Goal: Task Accomplishment & Management: Manage account settings

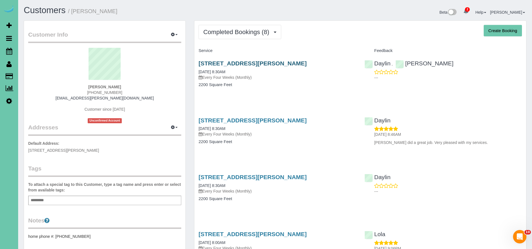
click at [239, 64] on link "9332 Edna Street, La Vista, NE 68128" at bounding box center [252, 63] width 108 height 6
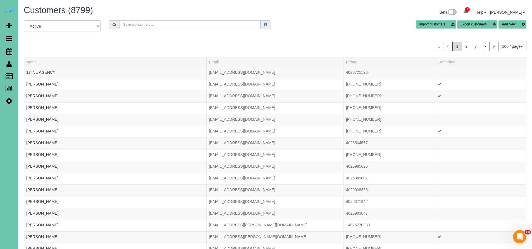
click at [145, 24] on input "text" at bounding box center [189, 24] width 141 height 9
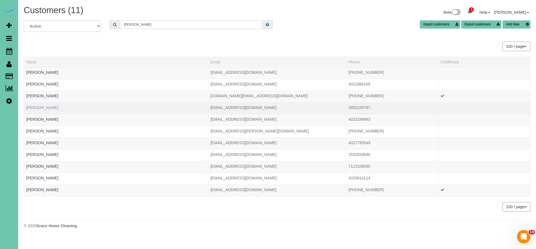
type input "Hanson"
click at [42, 109] on link "Chansong Choi" at bounding box center [42, 107] width 32 height 4
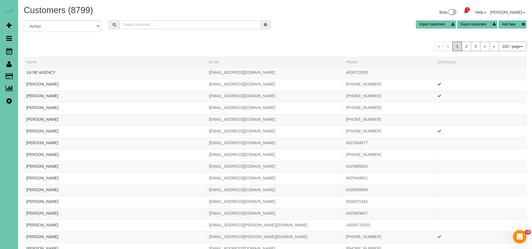
click at [145, 25] on input "text" at bounding box center [189, 24] width 141 height 9
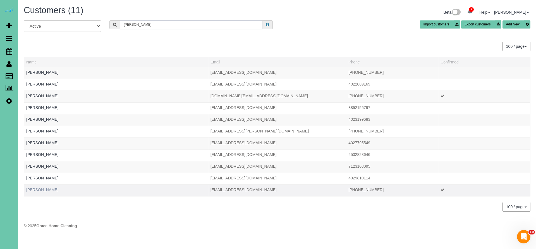
type input "Hanson"
click at [40, 190] on link "Taylor Hanson" at bounding box center [42, 189] width 32 height 4
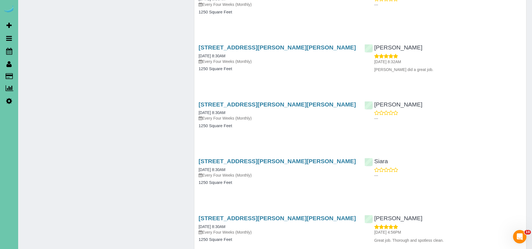
scroll to position [1253, 0]
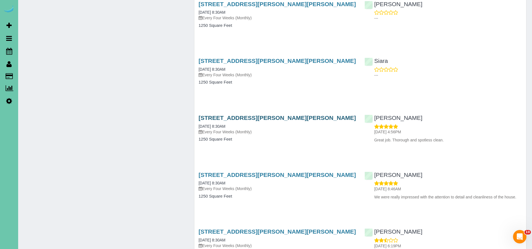
click at [248, 114] on link "310 N Allen St, Bennington, NE 68007" at bounding box center [276, 117] width 157 height 6
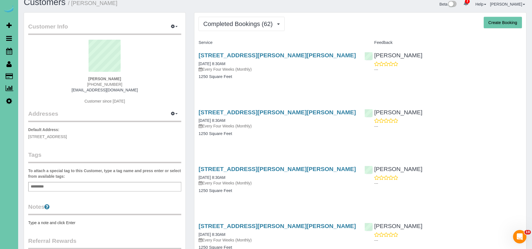
scroll to position [18, 0]
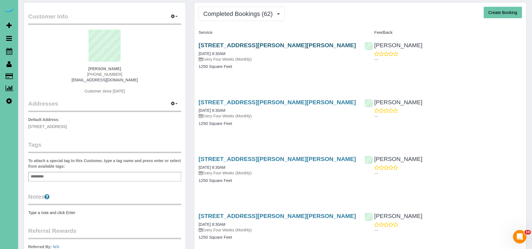
click at [258, 45] on link "310 N Allen St, Bennington, NE 68007" at bounding box center [276, 45] width 157 height 6
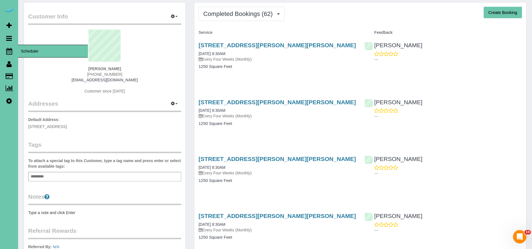
click at [10, 52] on icon at bounding box center [9, 51] width 6 height 7
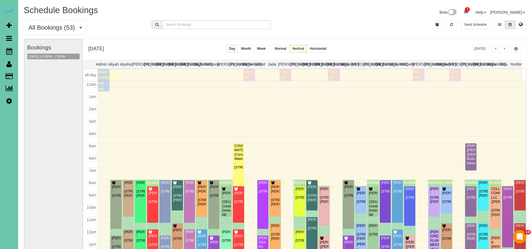
scroll to position [74, 0]
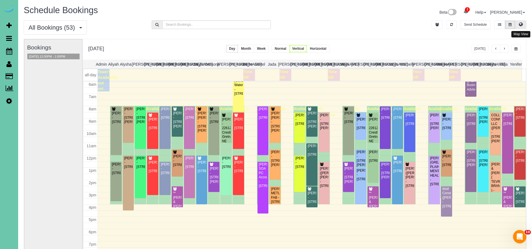
click at [524, 26] on button at bounding box center [520, 24] width 11 height 9
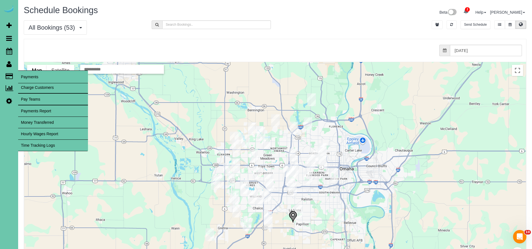
click at [9, 78] on icon at bounding box center [9, 75] width 7 height 5
click at [28, 144] on link "Time Tracking Logs" at bounding box center [53, 145] width 70 height 11
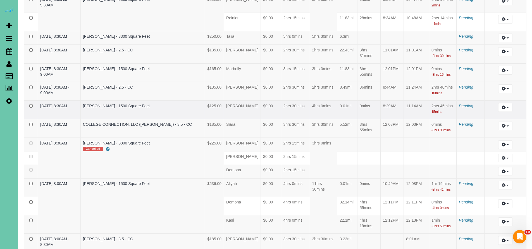
scroll to position [740, 0]
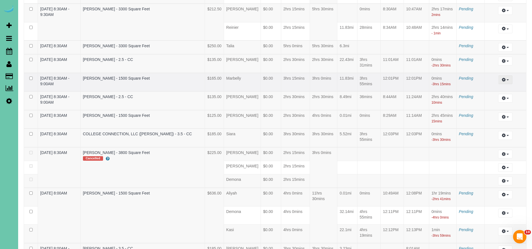
click at [503, 78] on icon "button" at bounding box center [504, 79] width 4 height 3
click at [488, 86] on link "Edit" at bounding box center [490, 89] width 44 height 7
select select "draft"
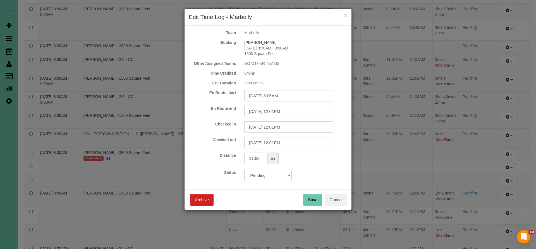
click at [292, 109] on input "08/29/2025 12:01PM" at bounding box center [288, 110] width 89 height 11
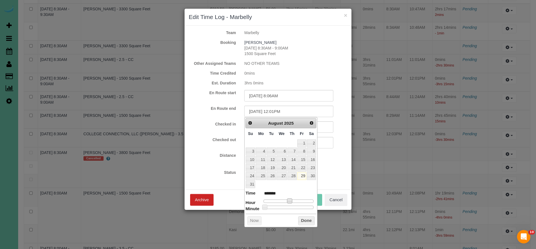
type input "08/29/2025 11:01AM"
type input "*******"
type input "08/29/2025 10:01AM"
type input "*******"
type input "08/29/2025 9:01AM"
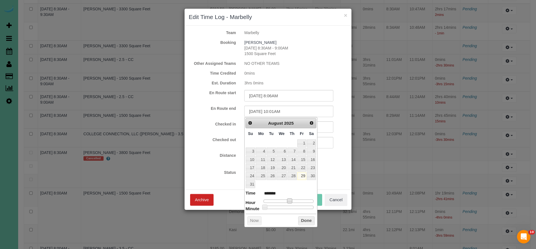
type input "******"
drag, startPoint x: 290, startPoint y: 199, endPoint x: 283, endPoint y: 200, distance: 7.0
click at [283, 200] on span at bounding box center [282, 200] width 5 height 5
type input "08/29/2025 8:01AM"
type input "******"
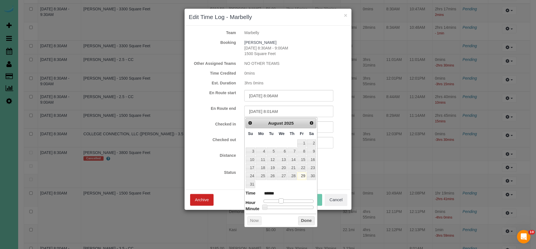
click at [281, 200] on span at bounding box center [281, 200] width 5 height 5
type input "08/29/2025 8:02AM"
type input "******"
type input "08/29/2025 8:08AM"
type input "******"
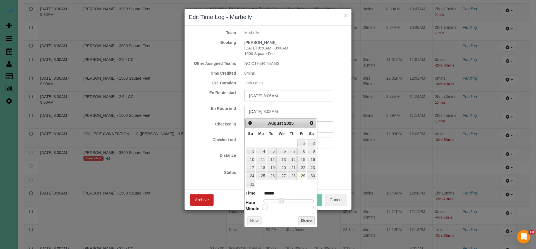
type input "08/29/2025 8:12AM"
type input "******"
type input "08/29/2025 8:14AM"
type input "******"
type input "08/29/2025 8:17AM"
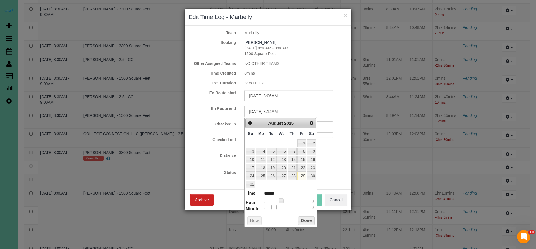
type input "******"
type input "08/29/2025 8:18AM"
type input "******"
type input "08/29/2025 8:19AM"
type input "******"
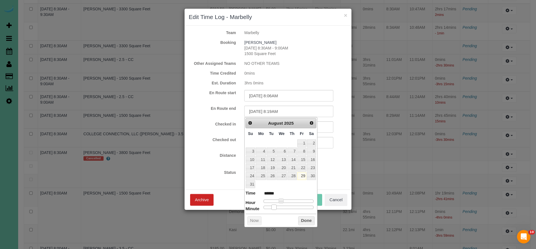
type input "08/29/2025 8:20AM"
type input "******"
type input "08/29/2025 8:21AM"
type input "******"
type input "08/29/2025 8:22AM"
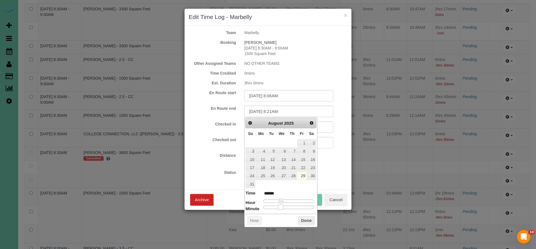
type input "******"
type input "08/29/2025 8:23AM"
type input "******"
type input "08/29/2025 8:24AM"
type input "******"
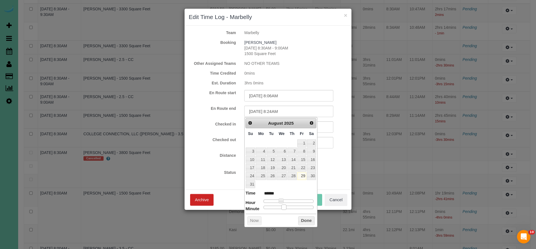
type input "08/29/2025 8:25AM"
type input "******"
type input "08/29/2025 8:26AM"
type input "******"
type input "08/29/2025 8:27AM"
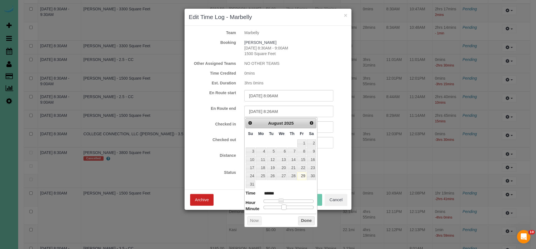
type input "******"
type input "08/29/2025 8:28AM"
type input "******"
type input "08/29/2025 8:29AM"
type input "******"
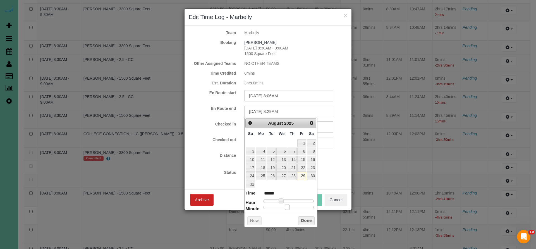
type input "08/29/2025 8:30AM"
type input "******"
drag, startPoint x: 265, startPoint y: 205, endPoint x: 290, endPoint y: 205, distance: 24.8
click at [290, 205] on span at bounding box center [288, 206] width 5 height 5
click at [311, 220] on button "Done" at bounding box center [306, 220] width 16 height 9
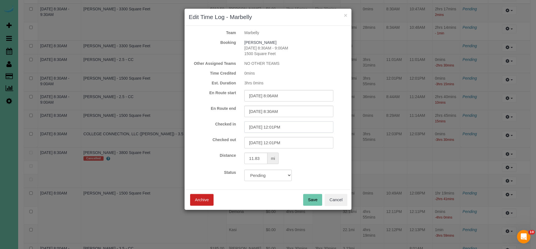
click at [294, 126] on input "08/29/2025 12:01PM" at bounding box center [288, 126] width 89 height 11
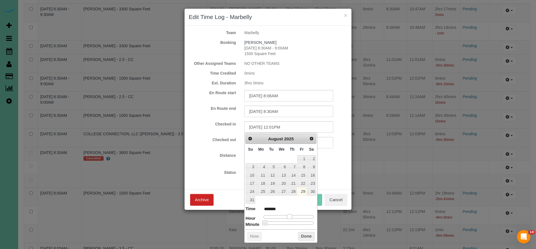
type input "08/29/2025 11:01AM"
type input "*******"
type input "08/29/2025 10:01AM"
type input "*******"
type input "08/29/2025 9:01AM"
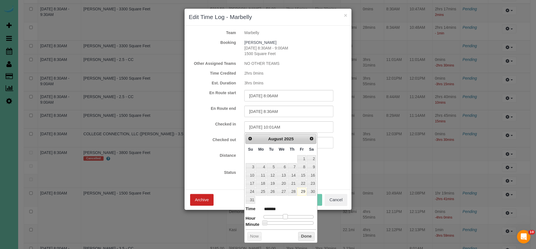
type input "******"
drag, startPoint x: 290, startPoint y: 214, endPoint x: 283, endPoint y: 214, distance: 6.7
click at [283, 214] on span at bounding box center [282, 216] width 5 height 5
type input "08/29/2025 8:01AM"
type input "******"
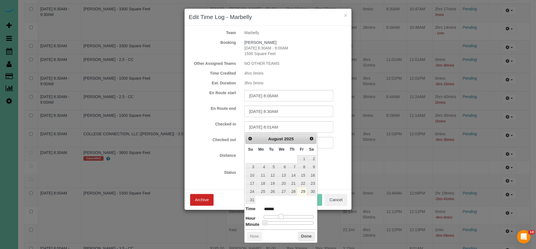
click at [282, 214] on span at bounding box center [281, 216] width 5 height 5
type input "08/29/2025 8:02AM"
type input "******"
type input "08/29/2025 8:08AM"
type input "******"
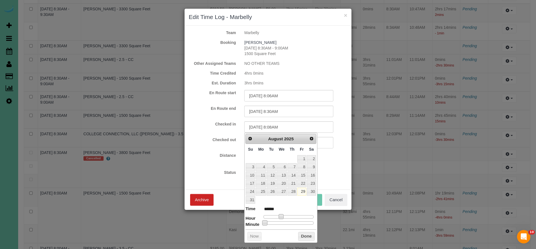
type input "08/29/2025 8:15AM"
type input "******"
type input "08/29/2025 8:19AM"
type input "******"
type input "08/29/2025 8:23AM"
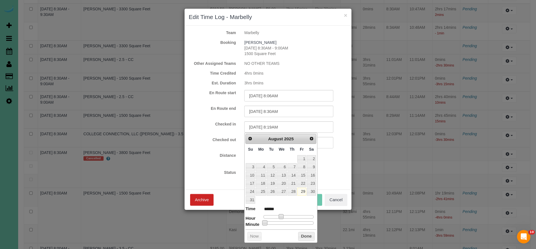
type input "******"
type input "08/29/2025 8:24AM"
type input "******"
type input "08/29/2025 8:25AM"
type input "******"
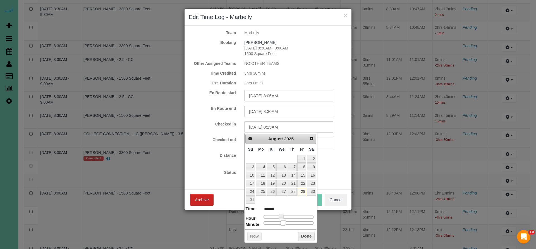
type input "08/29/2025 8:26AM"
type input "******"
type input "08/29/2025 8:27AM"
type input "******"
type input "08/29/2025 8:28AM"
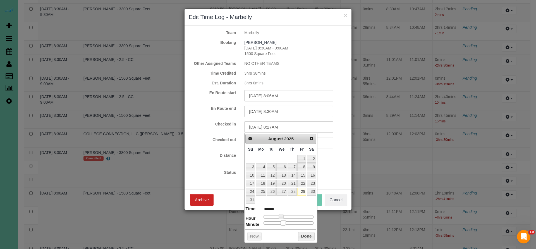
type input "******"
type input "08/29/2025 8:29AM"
type input "******"
type input "08/29/2025 8:30AM"
type input "******"
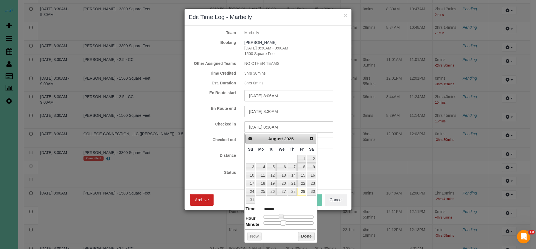
type input "08/29/2025 8:31AM"
type input "******"
type input "08/29/2025 8:30AM"
type input "******"
type input "08/29/2025 8:29AM"
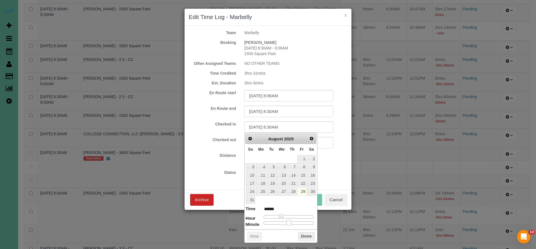
type input "******"
drag, startPoint x: 264, startPoint y: 221, endPoint x: 288, endPoint y: 220, distance: 24.0
click at [288, 220] on span at bounding box center [288, 222] width 5 height 5
type input "08/29/2025 8:30AM"
type input "******"
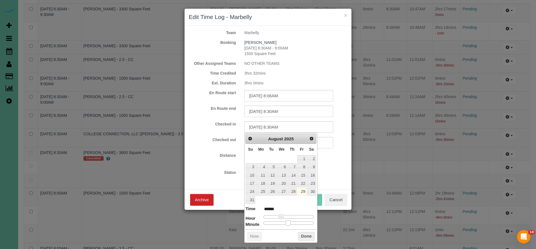
type input "08/29/2025 8:31AM"
type input "******"
type input "08/29/2025 8:30AM"
type input "******"
click at [289, 220] on span at bounding box center [288, 222] width 5 height 5
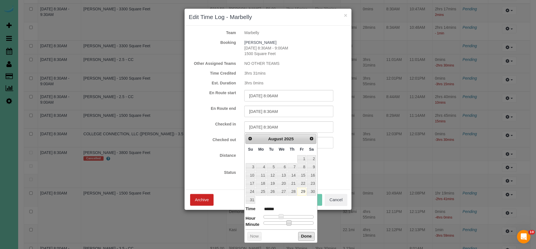
click at [306, 234] on button "Done" at bounding box center [306, 236] width 16 height 9
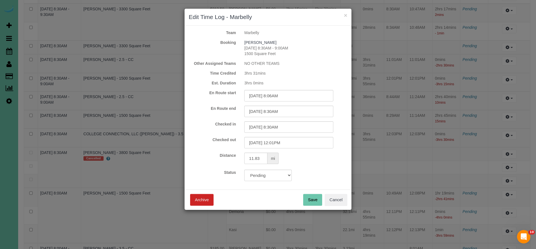
click at [315, 201] on button "Save" at bounding box center [312, 200] width 19 height 12
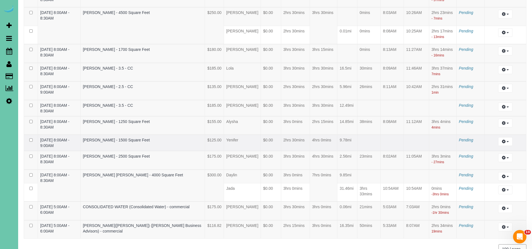
scroll to position [1019, 0]
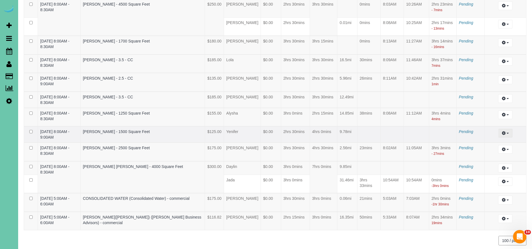
click at [502, 131] on icon "button" at bounding box center [504, 132] width 4 height 3
click at [482, 140] on link "Edit" at bounding box center [490, 143] width 44 height 7
select select "draft"
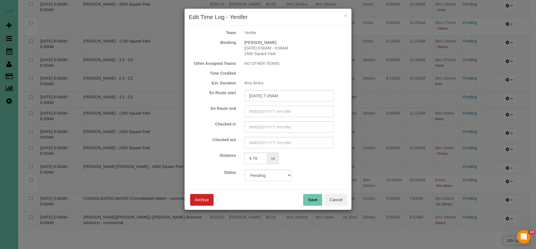
click at [285, 113] on input "text" at bounding box center [288, 110] width 89 height 11
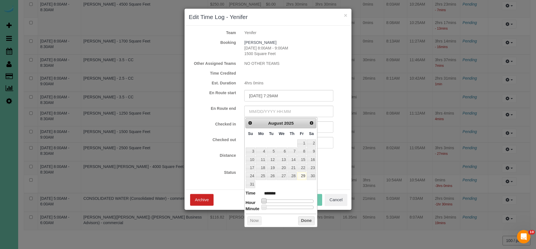
type input "08/29/2025 1:00AM"
type input "******"
type input "08/29/2025 2:00AM"
type input "******"
type input "08/29/2025 3:00AM"
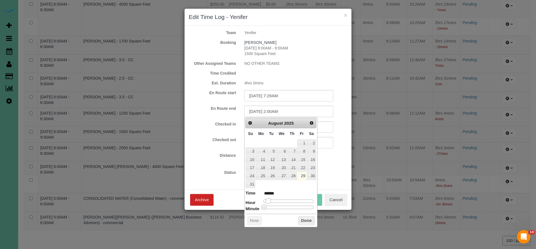
type input "******"
type input "08/29/2025 4:00AM"
type input "******"
type input "08/29/2025 5:00AM"
type input "******"
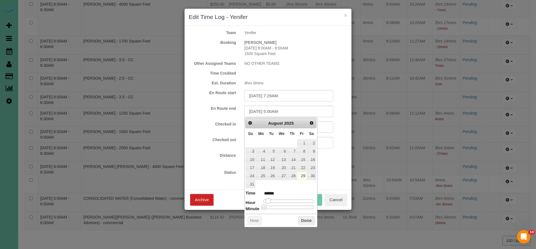
type input "08/29/2025 6:00AM"
type input "******"
type input "08/29/2025 7:00AM"
type input "******"
type input "08/29/2025 8:00AM"
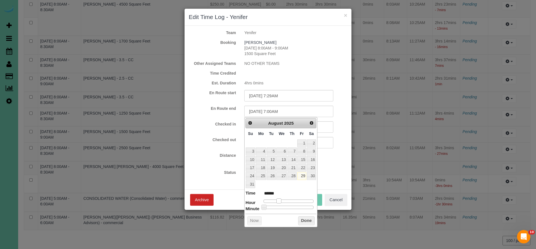
type input "******"
type input "08/29/2025 9:00AM"
type input "******"
type input "08/29/2025 10:00AM"
type input "*******"
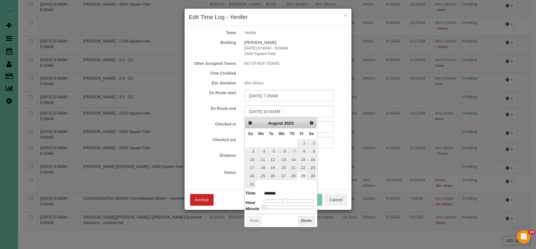
type input "08/29/2025 9:00AM"
type input "******"
drag, startPoint x: 263, startPoint y: 199, endPoint x: 282, endPoint y: 199, distance: 18.7
click at [282, 199] on span at bounding box center [282, 200] width 5 height 5
type input "08/29/2025 8:00AM"
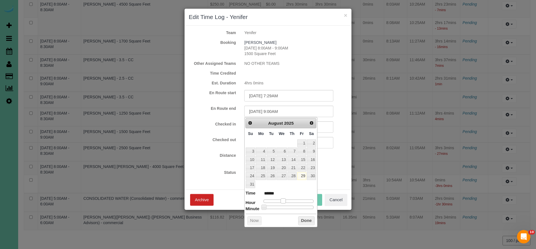
type input "******"
click at [281, 199] on span at bounding box center [281, 200] width 5 height 5
click at [304, 216] on button "Done" at bounding box center [306, 220] width 16 height 9
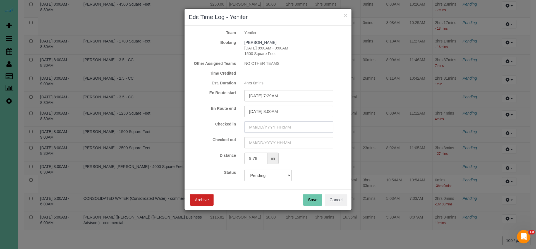
click at [283, 125] on input "text" at bounding box center [288, 126] width 89 height 11
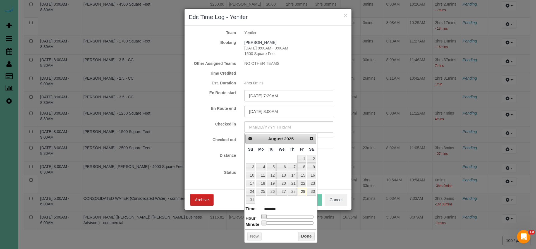
type input "08/29/2025 1:00AM"
type input "******"
type input "08/29/2025 2:00AM"
type input "******"
type input "08/29/2025 3:00AM"
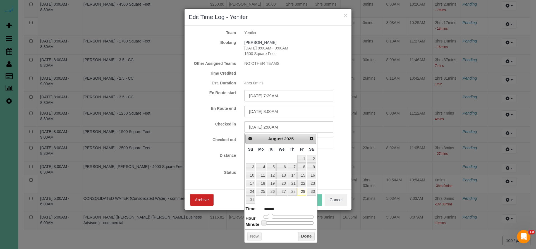
type input "******"
type input "08/29/2025 4:00AM"
type input "******"
type input "08/29/2025 5:00AM"
type input "******"
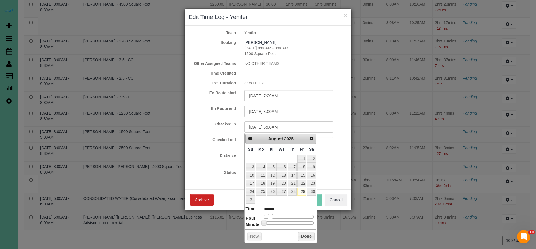
type input "08/29/2025 6:00AM"
type input "******"
type input "08/29/2025 7:00AM"
type input "******"
type input "08/29/2025 8:00AM"
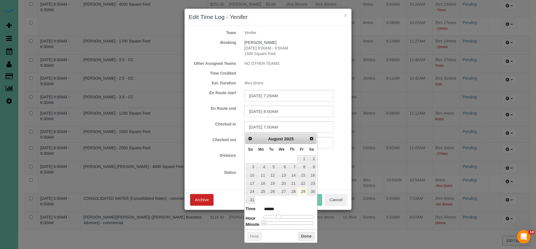
type input "******"
drag, startPoint x: 263, startPoint y: 214, endPoint x: 280, endPoint y: 212, distance: 17.7
click at [280, 214] on span at bounding box center [281, 216] width 5 height 5
click at [303, 233] on button "Done" at bounding box center [306, 236] width 16 height 9
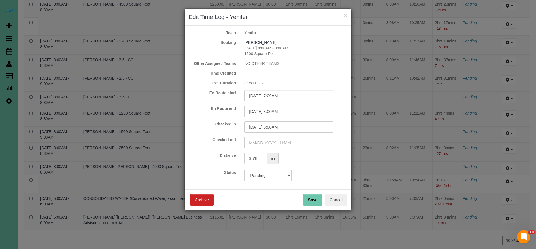
click at [315, 203] on button "Save" at bounding box center [312, 200] width 19 height 12
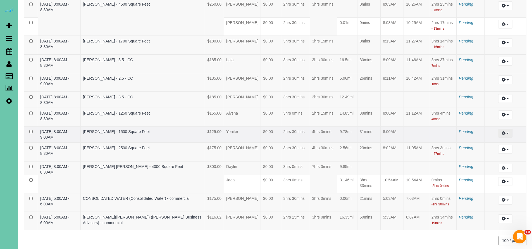
click at [505, 129] on button "button" at bounding box center [505, 133] width 14 height 9
click at [479, 140] on link "Edit" at bounding box center [490, 143] width 44 height 7
select select "draft"
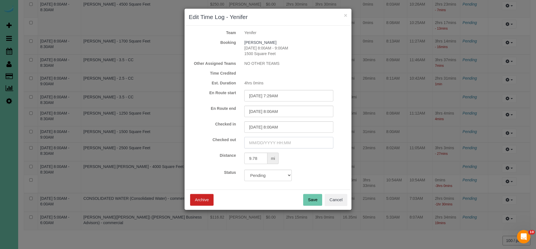
click at [284, 145] on input "text" at bounding box center [288, 142] width 89 height 11
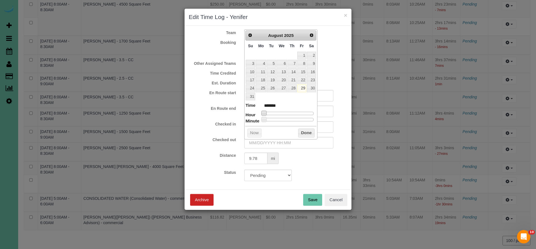
type input "08/29/2025 1:00AM"
type input "******"
type input "08/29/2025 3:00AM"
type input "******"
type input "08/29/2025 4:00AM"
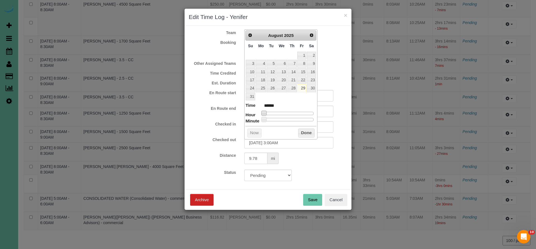
type input "******"
type input "08/29/2025 5:00AM"
type input "******"
type input "08/29/2025 6:00AM"
type input "******"
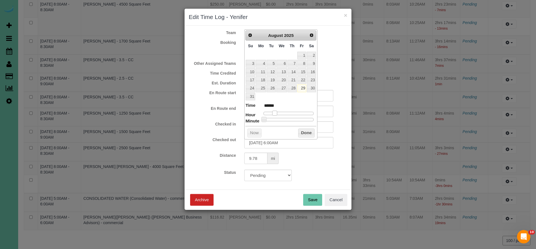
type input "08/29/2025 7:00AM"
type input "******"
type input "08/29/2025 8:00AM"
type input "******"
type input "08/29/2025 9:00AM"
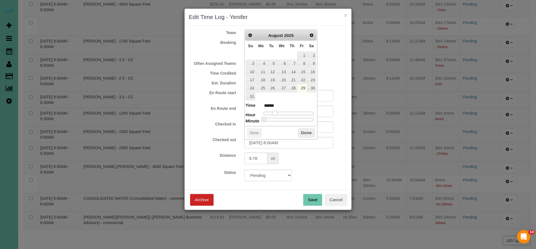
type input "******"
type input "08/29/2025 10:00AM"
type input "*******"
type input "08/29/2025 11:00AM"
type input "*******"
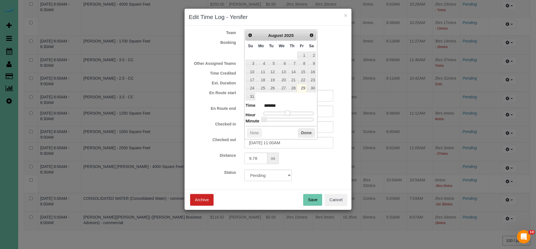
type input "08/29/2025 10:00AM"
type input "*******"
drag, startPoint x: 263, startPoint y: 111, endPoint x: 286, endPoint y: 112, distance: 22.6
click at [286, 112] on span at bounding box center [287, 113] width 5 height 5
click at [286, 112] on span at bounding box center [285, 113] width 5 height 5
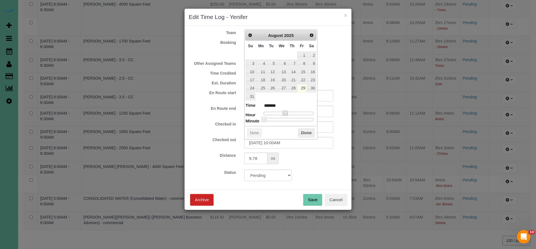
type input "08/29/2025 10:30AM"
type input "*******"
click at [289, 118] on div at bounding box center [288, 119] width 50 height 3
click at [303, 129] on button "Done" at bounding box center [306, 132] width 16 height 9
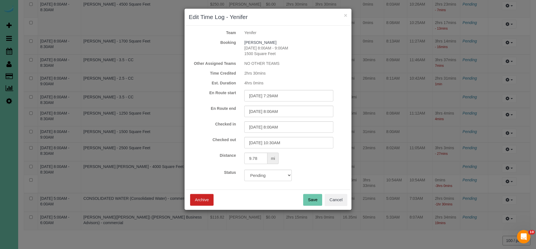
click at [311, 198] on button "Save" at bounding box center [312, 200] width 19 height 12
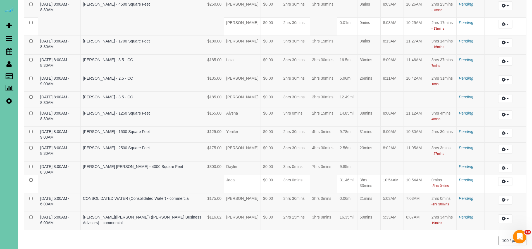
click at [10, 48] on icon at bounding box center [9, 51] width 6 height 7
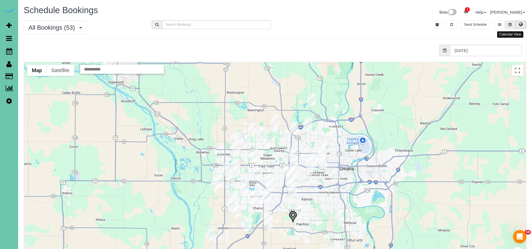
click at [509, 27] on button at bounding box center [510, 24] width 10 height 9
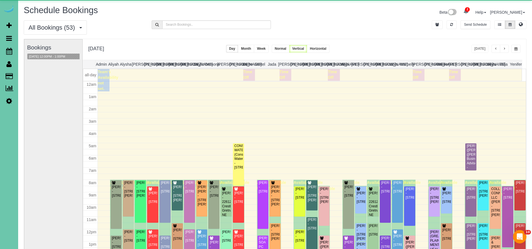
scroll to position [74, 0]
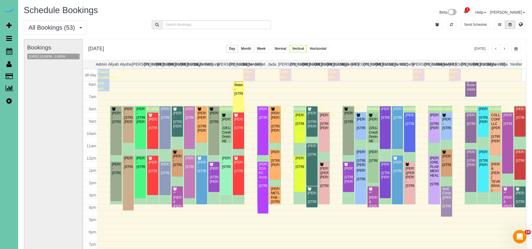
click at [494, 51] on span "button" at bounding box center [495, 48] width 3 height 3
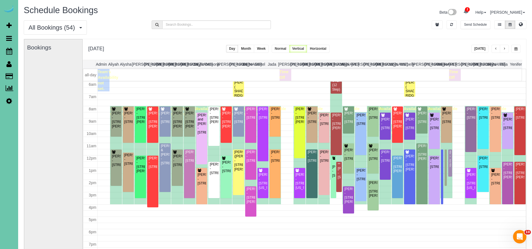
click at [449, 157] on div "Lori LeVasseur - 13330 Larimore Ave; Apt #208, Omaha, NE 68164" at bounding box center [449, 158] width 1 height 17
click at [447, 157] on body "2 Beta Your Notifications You have 0 alerts × You have 3 to charge for 08/28/20…" at bounding box center [266, 124] width 532 height 249
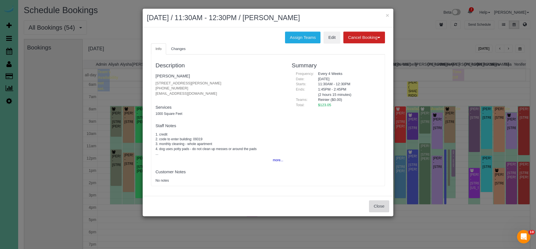
click at [373, 202] on button "Close" at bounding box center [379, 206] width 20 height 12
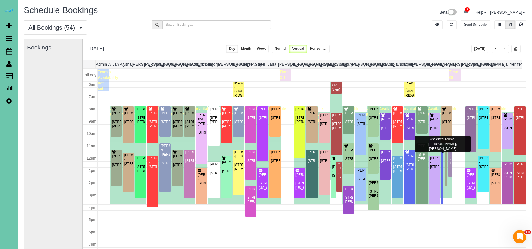
click at [444, 162] on div at bounding box center [445, 167] width 2 height 36
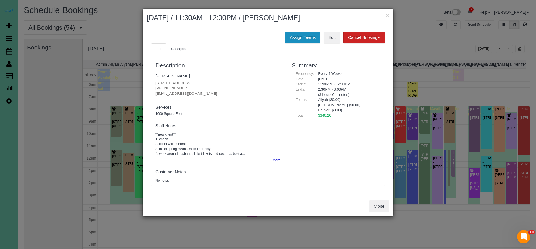
click at [308, 36] on button "Assign Teams" at bounding box center [302, 38] width 35 height 12
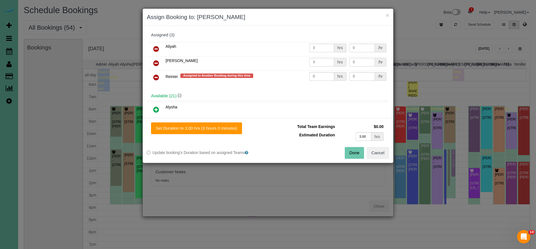
click at [155, 76] on icon at bounding box center [156, 77] width 6 height 7
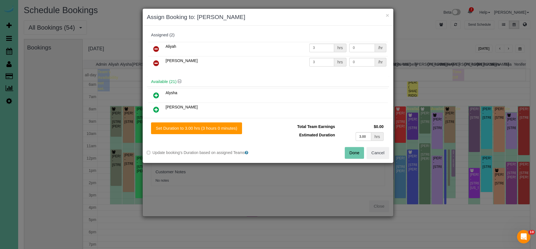
click at [351, 153] on button "Done" at bounding box center [355, 153] width 20 height 12
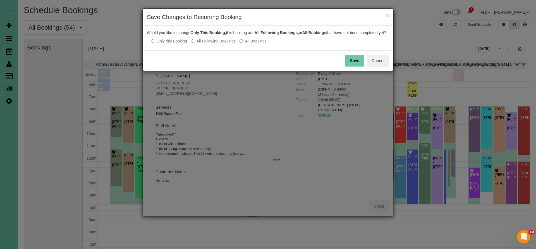
click at [357, 64] on button "Save" at bounding box center [354, 61] width 19 height 12
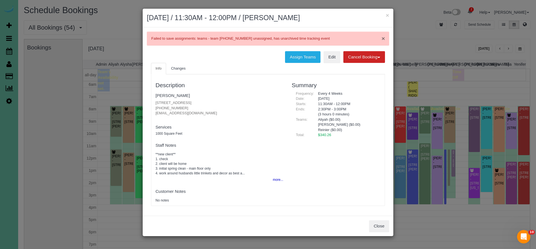
click at [383, 39] on span "×" at bounding box center [383, 38] width 3 height 6
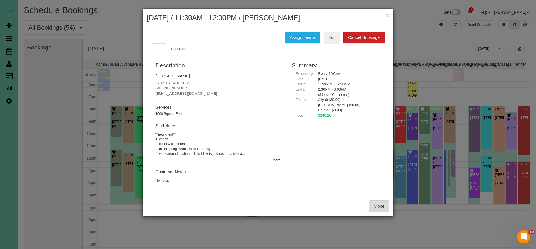
click at [378, 203] on button "Close" at bounding box center [379, 206] width 20 height 12
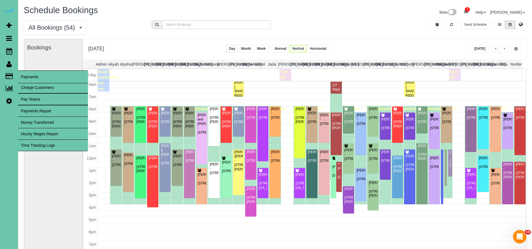
click at [39, 145] on link "Time Tracking Logs" at bounding box center [53, 145] width 70 height 11
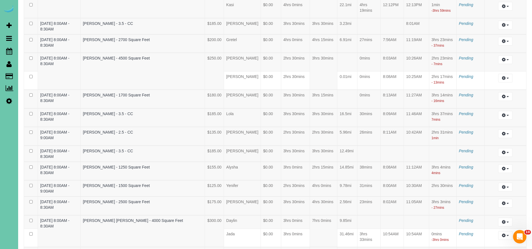
scroll to position [1025, 0]
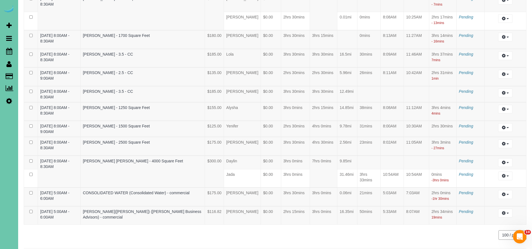
click at [502, 160] on icon "button" at bounding box center [504, 161] width 4 height 3
click at [479, 169] on link "Edit" at bounding box center [490, 172] width 44 height 7
select select "draft"
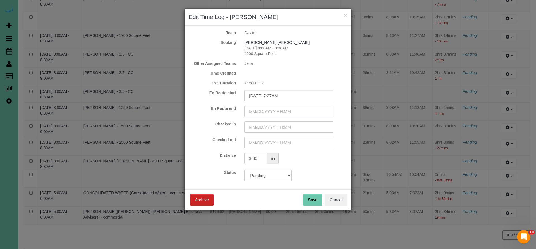
click at [266, 109] on input "text" at bounding box center [288, 110] width 89 height 11
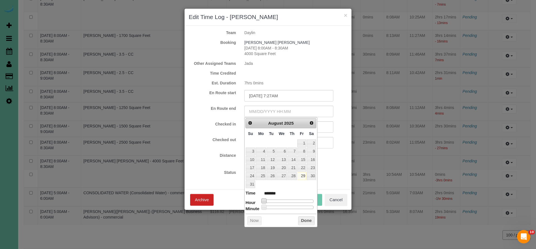
type input "08/29/2025 1:00AM"
type input "******"
type input "08/29/2025 4:00AM"
type input "******"
type input "08/29/2025 5:00AM"
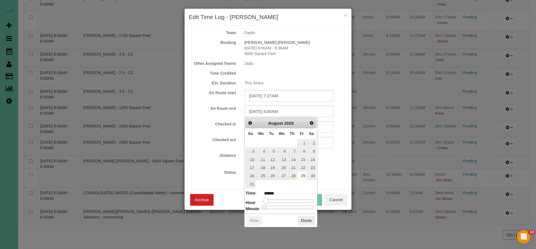
type input "******"
type input "08/29/2025 6:00AM"
type input "******"
type input "08/29/2025 7:00AM"
type input "******"
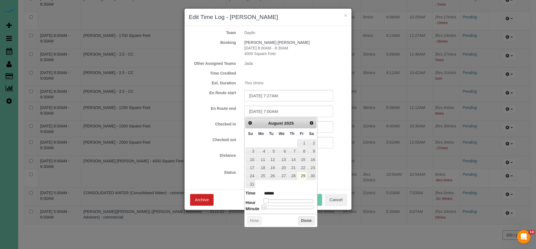
type input "08/29/2025 9:00AM"
type input "******"
type input "08/29/2025 10:00AM"
type input "*******"
type input "08/29/2025 9:00AM"
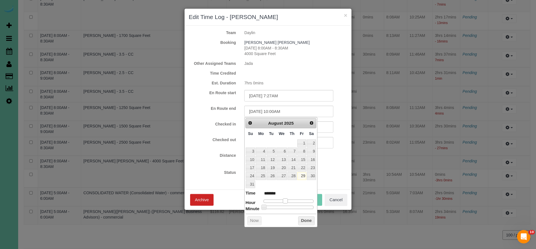
type input "******"
type input "08/29/2025 8:00AM"
type input "******"
drag, startPoint x: 265, startPoint y: 198, endPoint x: 282, endPoint y: 200, distance: 17.1
click at [282, 200] on span at bounding box center [281, 200] width 5 height 5
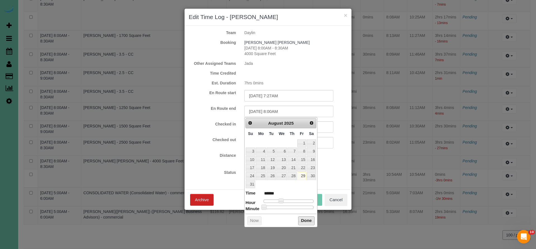
click at [310, 220] on button "Done" at bounding box center [306, 220] width 16 height 9
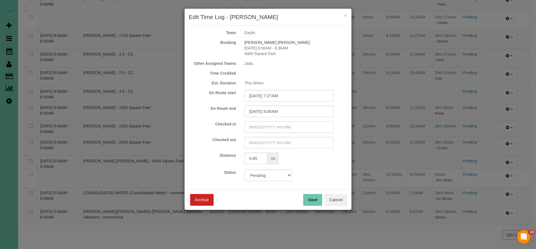
click at [286, 130] on input "text" at bounding box center [288, 126] width 89 height 11
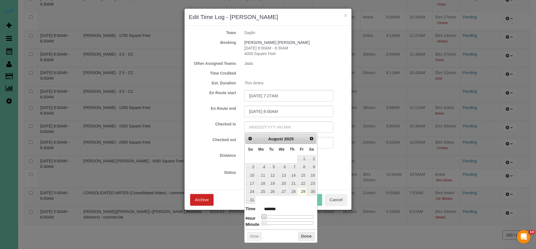
type input "08/29/2025 1:00AM"
type input "******"
type input "08/29/2025 3:00AM"
type input "******"
type input "08/29/2025 4:00AM"
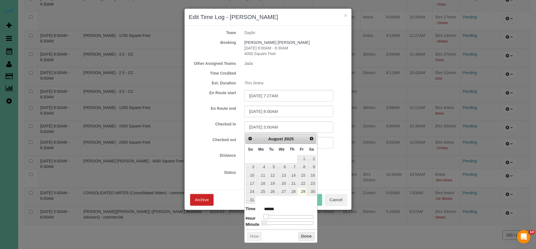
type input "******"
type input "08/29/2025 5:00AM"
type input "******"
type input "08/29/2025 6:00AM"
type input "******"
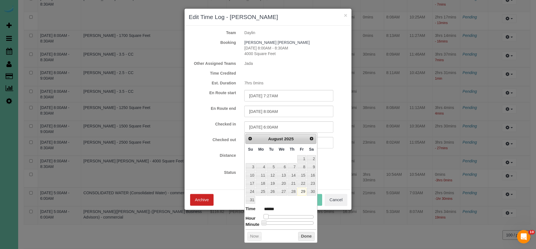
type input "08/29/2025 7:00AM"
type input "******"
type input "08/29/2025 8:00AM"
type input "******"
type input "08/29/2025 9:00AM"
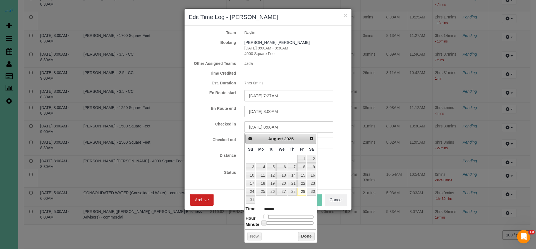
type input "******"
type input "08/29/2025 8:00AM"
type input "******"
type input "08/29/2025 7:00AM"
type input "******"
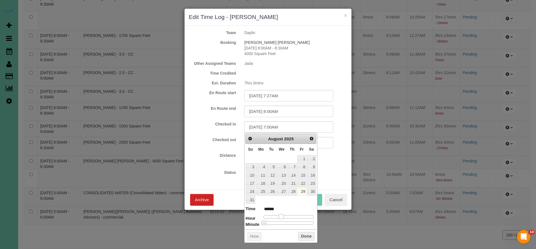
drag, startPoint x: 265, startPoint y: 215, endPoint x: 281, endPoint y: 212, distance: 16.5
click at [281, 212] on dl "Time ****** Hour Minute Second Millisecond Microsecond Time Zone ***** ***** **…" at bounding box center [280, 214] width 71 height 19
type input "08/29/2025 8:00AM"
type input "******"
click at [281, 215] on span at bounding box center [281, 216] width 5 height 5
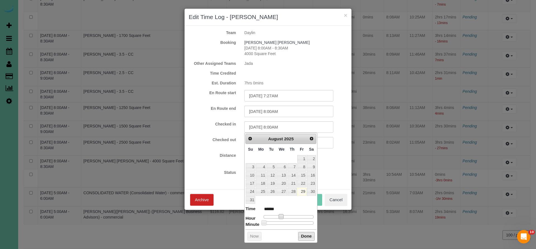
click at [300, 235] on button "Done" at bounding box center [306, 236] width 16 height 9
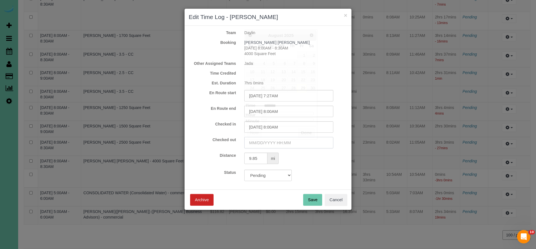
click at [278, 145] on input "text" at bounding box center [288, 142] width 89 height 11
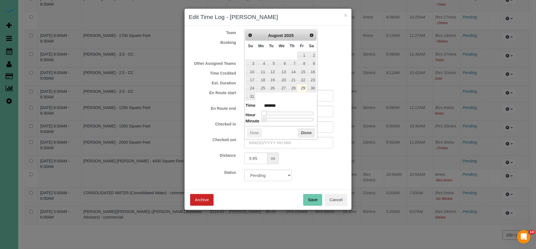
type input "08/29/2025 1:00AM"
type input "******"
drag, startPoint x: 265, startPoint y: 111, endPoint x: 269, endPoint y: 111, distance: 3.7
click at [266, 111] on span at bounding box center [263, 113] width 5 height 5
drag, startPoint x: 276, startPoint y: 111, endPoint x: 285, endPoint y: 111, distance: 9.2
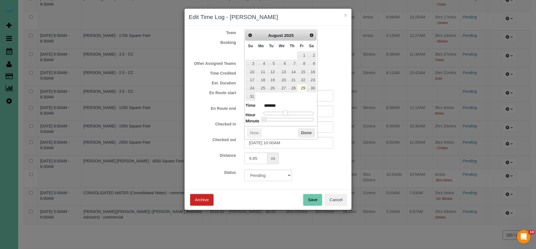
click at [285, 112] on div at bounding box center [288, 113] width 50 height 3
drag, startPoint x: 265, startPoint y: 118, endPoint x: 303, endPoint y: 118, distance: 38.0
click at [303, 118] on span at bounding box center [301, 119] width 5 height 5
click at [303, 131] on button "Done" at bounding box center [306, 132] width 16 height 9
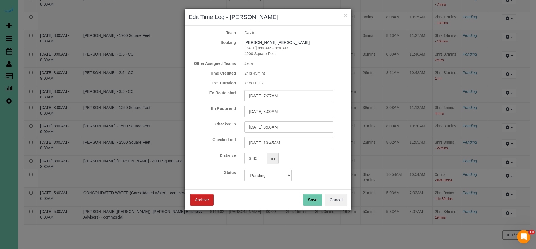
click at [309, 200] on button "Save" at bounding box center [312, 200] width 19 height 12
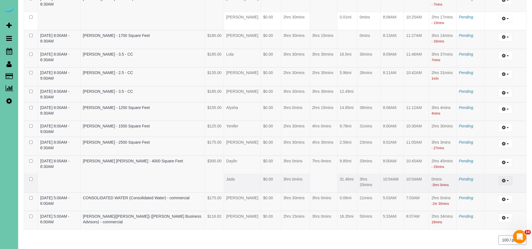
click at [502, 179] on icon "button" at bounding box center [504, 180] width 4 height 3
click at [485, 187] on link "Edit" at bounding box center [490, 190] width 44 height 7
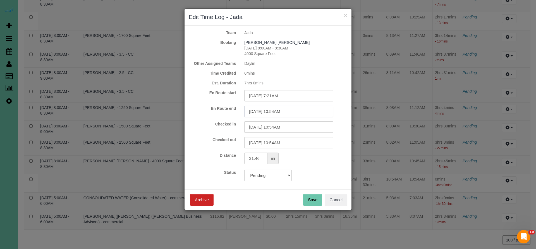
click at [299, 114] on input "08/29/2025 10:54AM" at bounding box center [288, 110] width 89 height 11
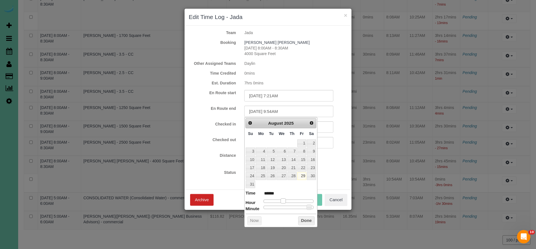
click at [283, 198] on span at bounding box center [282, 200] width 5 height 5
click at [282, 198] on span at bounding box center [281, 200] width 5 height 5
click at [263, 205] on div at bounding box center [288, 206] width 50 height 3
click at [311, 218] on button "Done" at bounding box center [306, 220] width 16 height 9
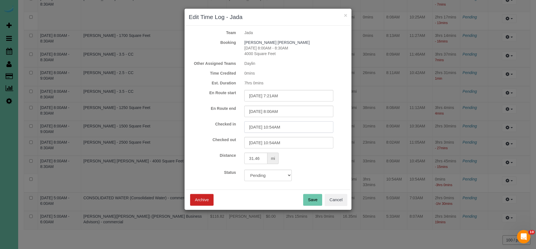
click at [287, 128] on input "08/29/2025 10:54AM" at bounding box center [288, 126] width 89 height 11
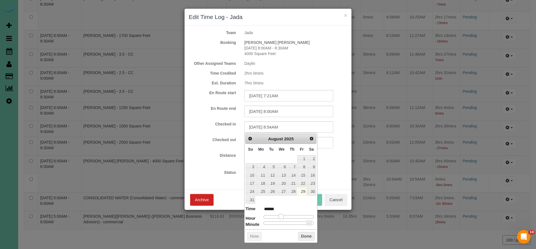
drag, startPoint x: 285, startPoint y: 213, endPoint x: 281, endPoint y: 212, distance: 4.1
click at [281, 214] on span at bounding box center [281, 216] width 5 height 5
drag, startPoint x: 308, startPoint y: 220, endPoint x: 241, endPoint y: 220, distance: 67.5
click at [305, 235] on button "Done" at bounding box center [306, 236] width 16 height 9
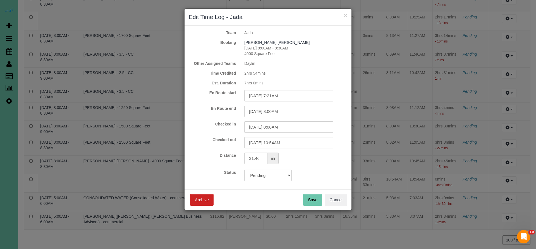
click at [311, 199] on button "Save" at bounding box center [312, 200] width 19 height 12
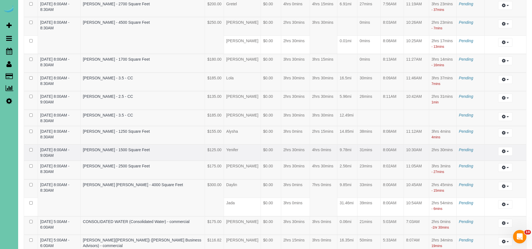
scroll to position [998, 0]
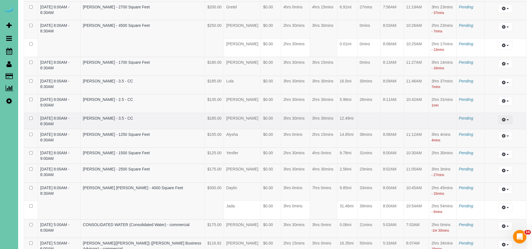
click at [503, 118] on icon "button" at bounding box center [504, 119] width 4 height 3
click at [484, 126] on link "Edit" at bounding box center [490, 129] width 44 height 7
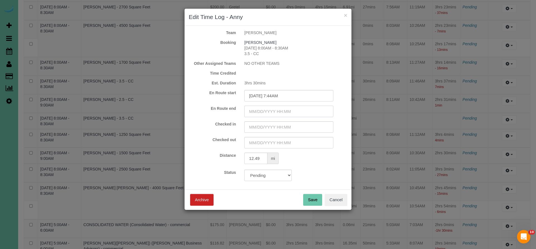
click at [271, 110] on input "text" at bounding box center [288, 110] width 89 height 11
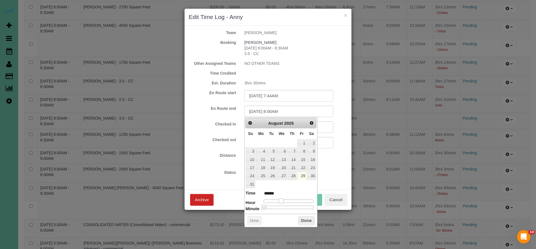
drag, startPoint x: 262, startPoint y: 199, endPoint x: 279, endPoint y: 197, distance: 18.0
click at [279, 198] on span at bounding box center [281, 200] width 5 height 5
drag, startPoint x: 265, startPoint y: 205, endPoint x: 268, endPoint y: 205, distance: 3.1
click at [268, 205] on span at bounding box center [267, 206] width 5 height 5
click at [269, 205] on span at bounding box center [268, 206] width 5 height 5
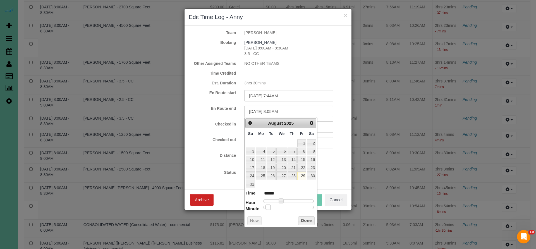
click at [268, 205] on span at bounding box center [267, 206] width 5 height 5
click at [305, 218] on button "Done" at bounding box center [306, 220] width 16 height 9
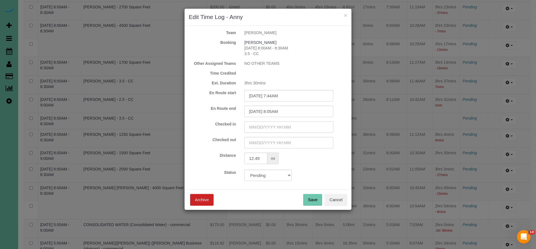
click at [297, 126] on input "text" at bounding box center [288, 126] width 89 height 11
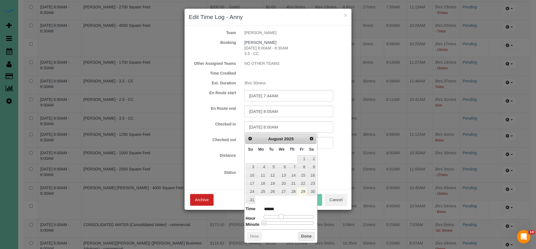
drag, startPoint x: 264, startPoint y: 214, endPoint x: 281, endPoint y: 215, distance: 16.8
click at [281, 215] on span at bounding box center [281, 216] width 5 height 5
drag, startPoint x: 264, startPoint y: 222, endPoint x: 268, endPoint y: 221, distance: 3.9
click at [268, 221] on span at bounding box center [267, 222] width 5 height 5
click at [303, 234] on button "Done" at bounding box center [306, 236] width 16 height 9
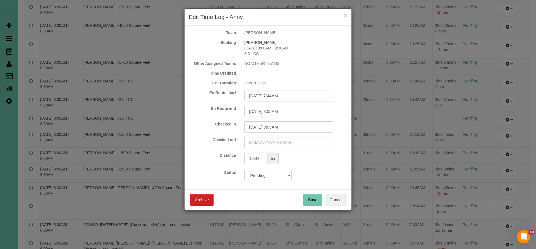
click at [313, 200] on button "Save" at bounding box center [312, 200] width 19 height 12
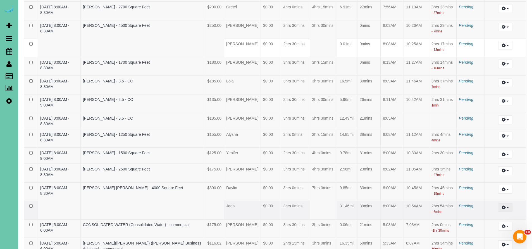
click at [504, 205] on icon "button" at bounding box center [504, 206] width 4 height 3
click at [480, 214] on link "Edit" at bounding box center [490, 217] width 44 height 7
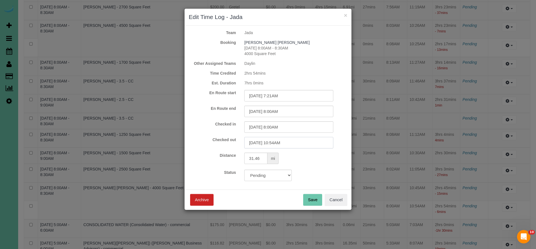
click at [299, 142] on input "08/29/2025 10:54AM" at bounding box center [288, 142] width 89 height 11
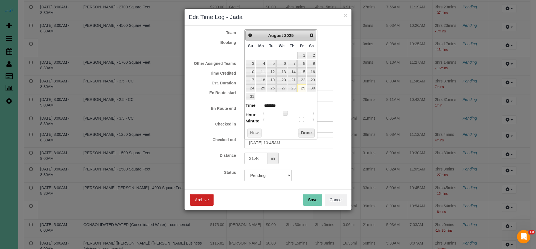
drag, startPoint x: 310, startPoint y: 117, endPoint x: 303, endPoint y: 118, distance: 6.8
click at [303, 118] on span at bounding box center [301, 119] width 5 height 5
click at [306, 131] on button "Done" at bounding box center [306, 132] width 16 height 9
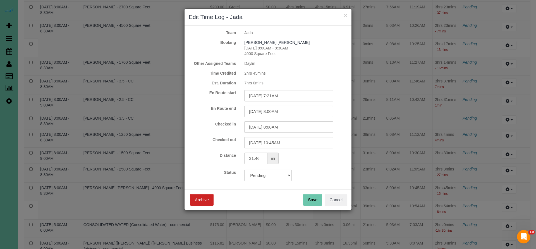
click at [314, 199] on button "Save" at bounding box center [312, 200] width 19 height 12
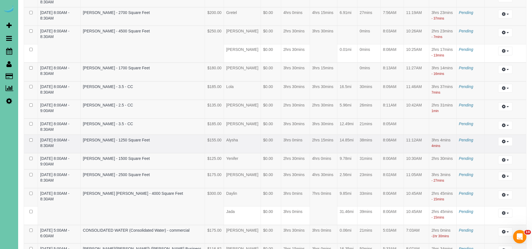
scroll to position [989, 0]
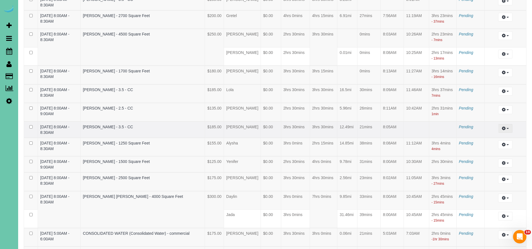
click at [502, 126] on icon "button" at bounding box center [504, 127] width 4 height 3
click at [488, 135] on link "Edit" at bounding box center [490, 138] width 44 height 7
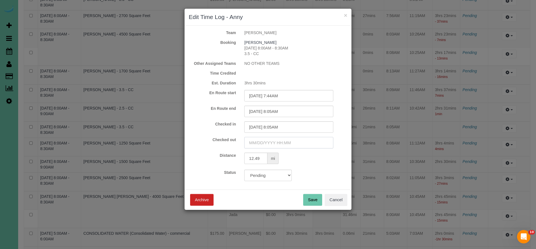
click at [261, 145] on input "text" at bounding box center [288, 142] width 89 height 11
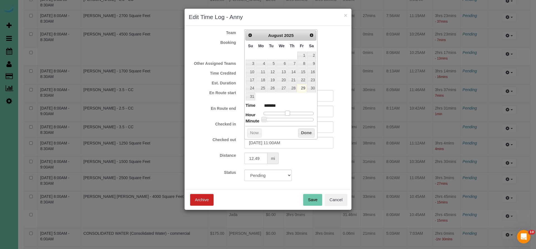
drag, startPoint x: 265, startPoint y: 111, endPoint x: 288, endPoint y: 108, distance: 23.5
click at [288, 111] on span at bounding box center [287, 113] width 5 height 5
drag, startPoint x: 264, startPoint y: 116, endPoint x: 298, endPoint y: 116, distance: 34.3
click at [298, 117] on span at bounding box center [297, 119] width 5 height 5
click at [304, 130] on button "Done" at bounding box center [306, 132] width 16 height 9
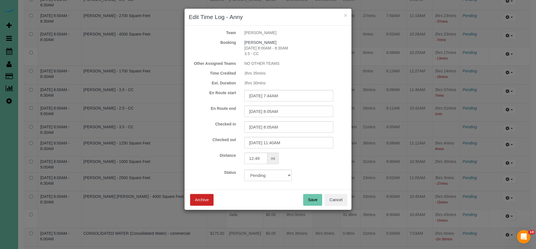
click at [309, 200] on button "Save" at bounding box center [312, 200] width 19 height 12
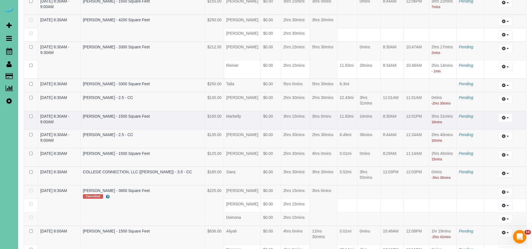
scroll to position [694, 0]
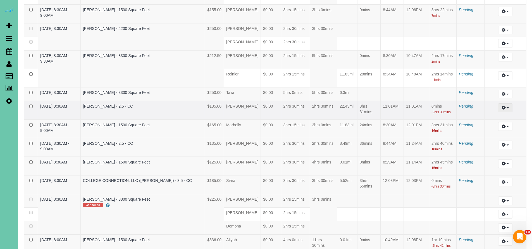
click at [507, 107] on span "button" at bounding box center [507, 107] width 2 height 1
click at [479, 114] on link "Edit" at bounding box center [490, 117] width 44 height 7
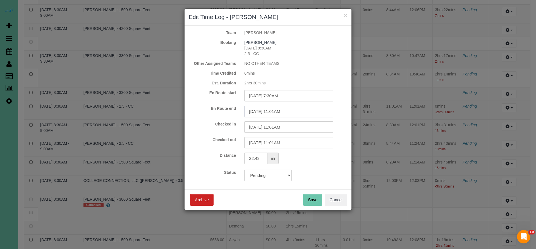
click at [292, 112] on input "08/29/2025 11:01AM" at bounding box center [288, 110] width 89 height 11
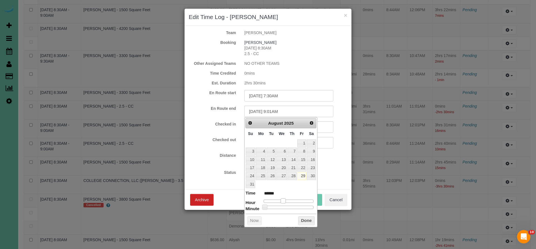
drag, startPoint x: 288, startPoint y: 199, endPoint x: 283, endPoint y: 198, distance: 4.8
click at [283, 198] on span at bounding box center [282, 200] width 5 height 5
click at [280, 199] on span at bounding box center [281, 200] width 5 height 5
click at [290, 205] on div at bounding box center [288, 206] width 50 height 3
click at [289, 205] on span at bounding box center [288, 206] width 5 height 5
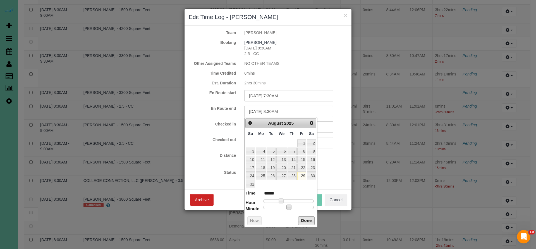
click at [303, 216] on button "Done" at bounding box center [306, 220] width 16 height 9
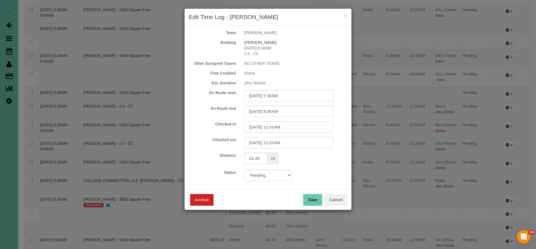
click at [297, 129] on input "08/29/2025 11:01AM" at bounding box center [288, 126] width 89 height 11
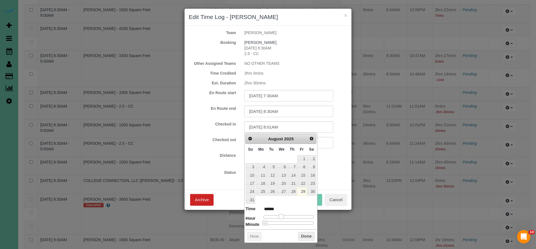
drag, startPoint x: 287, startPoint y: 214, endPoint x: 281, endPoint y: 215, distance: 5.9
click at [281, 215] on span at bounding box center [281, 216] width 5 height 5
drag, startPoint x: 265, startPoint y: 221, endPoint x: 290, endPoint y: 221, distance: 24.6
click at [290, 221] on span at bounding box center [288, 222] width 5 height 5
click at [302, 232] on button "Done" at bounding box center [306, 236] width 16 height 9
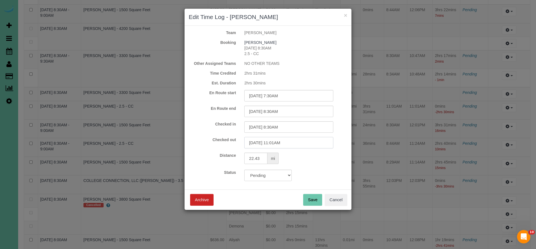
click at [294, 141] on input "08/29/2025 11:01AM" at bounding box center [288, 142] width 89 height 11
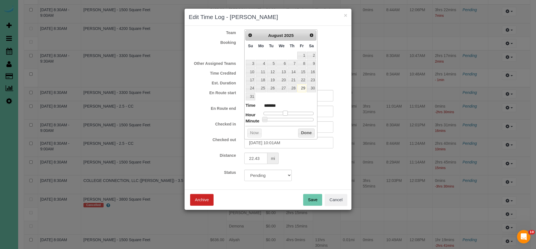
click at [285, 111] on span at bounding box center [285, 113] width 5 height 5
drag, startPoint x: 265, startPoint y: 117, endPoint x: 304, endPoint y: 118, distance: 39.4
click at [304, 118] on span at bounding box center [303, 119] width 5 height 5
click at [302, 117] on span at bounding box center [301, 119] width 5 height 5
click at [302, 129] on button "Done" at bounding box center [306, 132] width 16 height 9
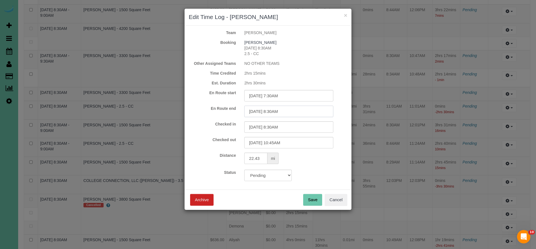
click at [293, 113] on input "08/29/2025 8:30AM" at bounding box center [288, 110] width 89 height 11
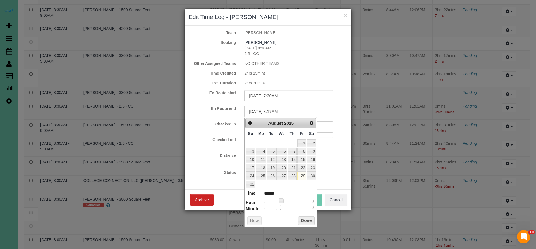
drag, startPoint x: 289, startPoint y: 204, endPoint x: 278, endPoint y: 205, distance: 10.7
click at [278, 205] on span at bounding box center [277, 206] width 5 height 5
click at [307, 217] on button "Done" at bounding box center [306, 220] width 16 height 9
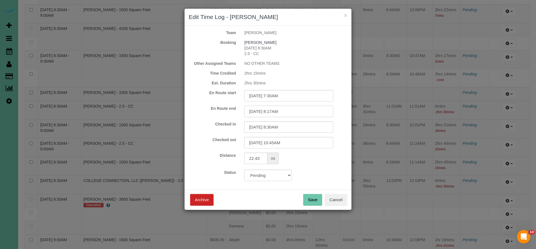
click at [292, 110] on input "08/29/2025 8:17AM" at bounding box center [288, 110] width 89 height 11
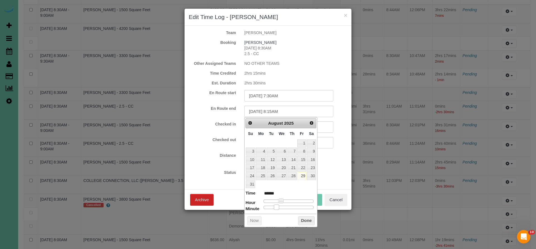
click at [275, 205] on span at bounding box center [276, 206] width 5 height 5
click at [302, 217] on button "Done" at bounding box center [306, 220] width 16 height 9
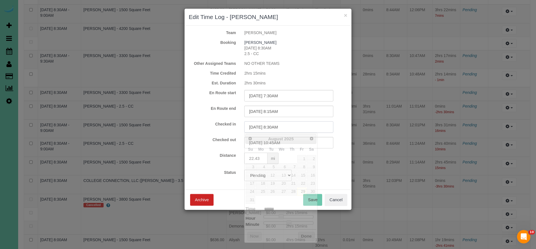
click at [290, 128] on input "08/29/2025 8:30AM" at bounding box center [288, 126] width 89 height 11
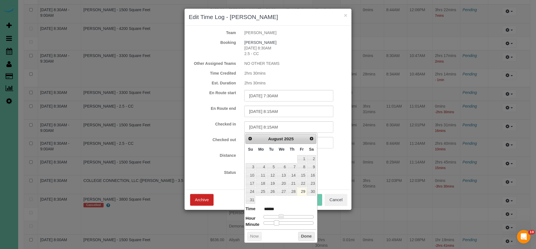
drag, startPoint x: 288, startPoint y: 220, endPoint x: 276, endPoint y: 221, distance: 12.3
click at [276, 221] on span at bounding box center [276, 222] width 5 height 5
click at [302, 233] on button "Done" at bounding box center [306, 236] width 16 height 9
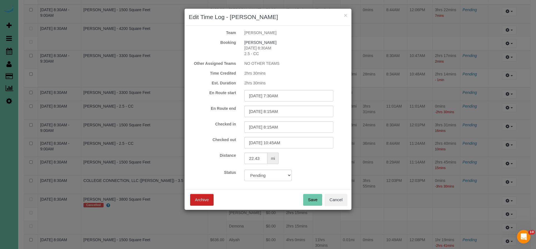
click at [310, 197] on button "Save" at bounding box center [312, 200] width 19 height 12
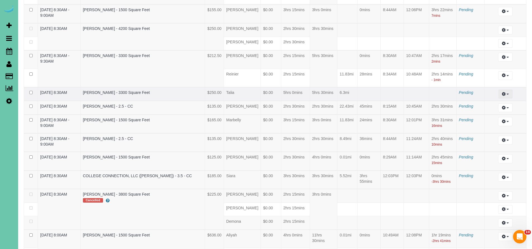
click at [505, 92] on icon "button" at bounding box center [504, 93] width 4 height 3
click at [491, 100] on link "Edit" at bounding box center [490, 103] width 44 height 7
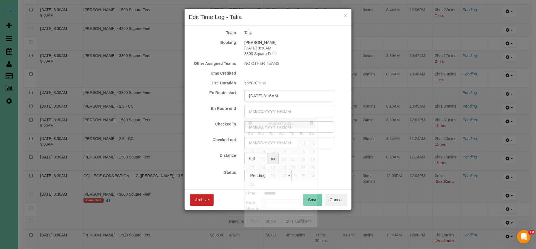
click at [277, 109] on input "text" at bounding box center [288, 110] width 89 height 11
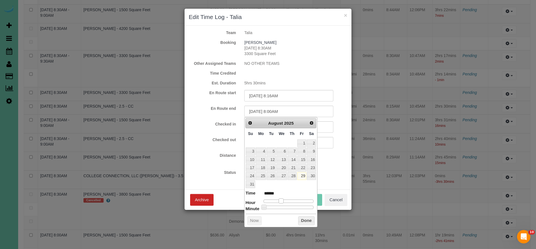
drag, startPoint x: 265, startPoint y: 198, endPoint x: 282, endPoint y: 196, distance: 16.9
click at [282, 195] on dl "Time ****** Hour Minute Second Millisecond Microsecond Time Zone ***** ***** **…" at bounding box center [280, 199] width 71 height 19
drag, startPoint x: 264, startPoint y: 204, endPoint x: 294, endPoint y: 205, distance: 29.9
click at [294, 205] on span at bounding box center [293, 206] width 5 height 5
click at [307, 218] on button "Done" at bounding box center [306, 220] width 16 height 9
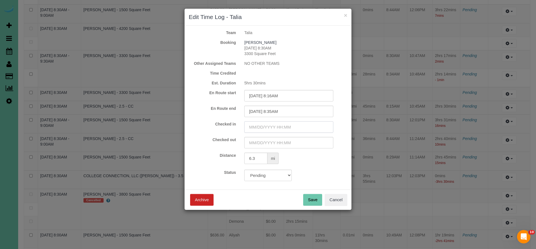
click at [299, 123] on input "text" at bounding box center [288, 126] width 89 height 11
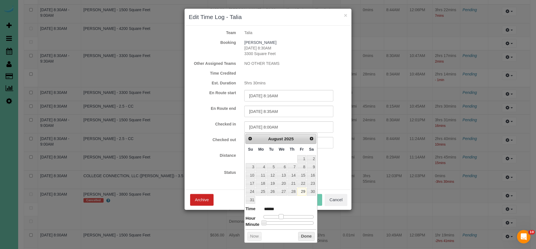
drag, startPoint x: 265, startPoint y: 213, endPoint x: 283, endPoint y: 213, distance: 17.6
click at [283, 214] on span at bounding box center [281, 216] width 5 height 5
drag, startPoint x: 264, startPoint y: 220, endPoint x: 293, endPoint y: 221, distance: 29.3
click at [293, 221] on span at bounding box center [293, 222] width 5 height 5
click at [299, 232] on button "Done" at bounding box center [306, 236] width 16 height 9
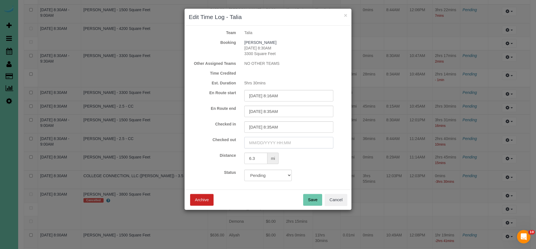
click at [277, 145] on input "text" at bounding box center [288, 142] width 89 height 11
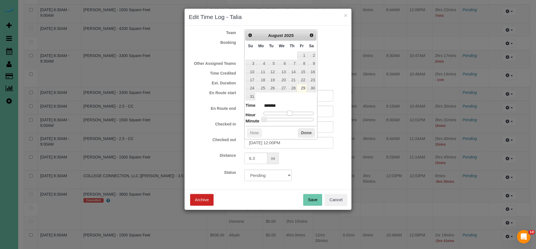
drag, startPoint x: 262, startPoint y: 111, endPoint x: 289, endPoint y: 111, distance: 26.5
click at [289, 111] on span at bounding box center [289, 113] width 5 height 5
drag, startPoint x: 264, startPoint y: 117, endPoint x: 291, endPoint y: 116, distance: 26.5
click at [291, 117] on span at bounding box center [289, 119] width 5 height 5
click at [291, 117] on span at bounding box center [288, 119] width 5 height 5
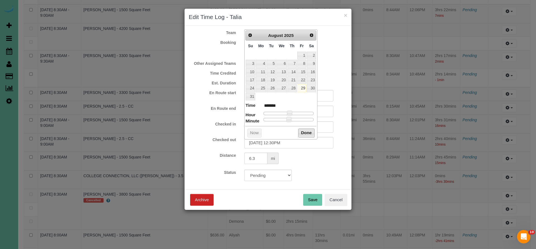
click at [306, 128] on button "Done" at bounding box center [306, 132] width 16 height 9
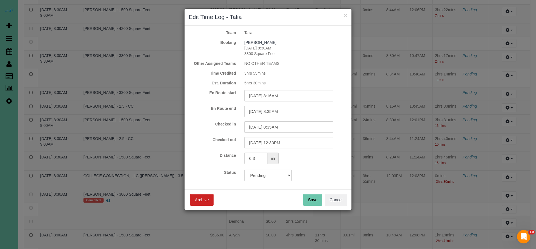
click at [309, 199] on button "Save" at bounding box center [312, 200] width 19 height 12
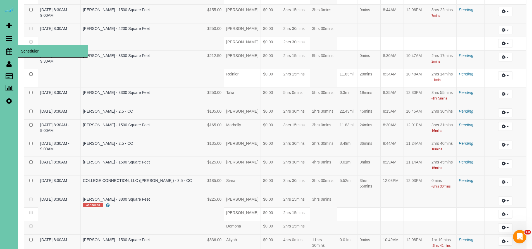
click at [9, 53] on icon at bounding box center [9, 51] width 6 height 7
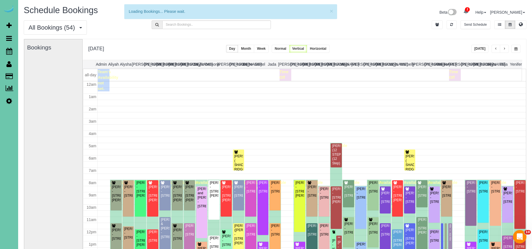
scroll to position [74, 0]
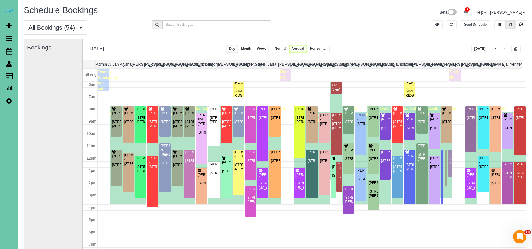
click at [485, 48] on button "Today" at bounding box center [479, 49] width 17 height 8
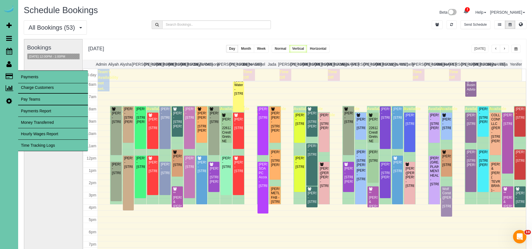
click at [52, 145] on link "Time Tracking Logs" at bounding box center [53, 145] width 70 height 11
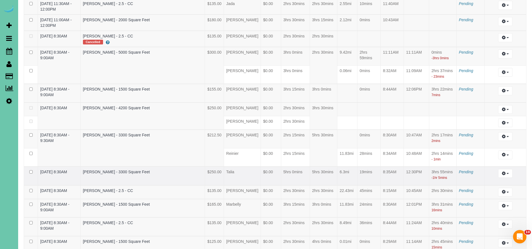
scroll to position [622, 0]
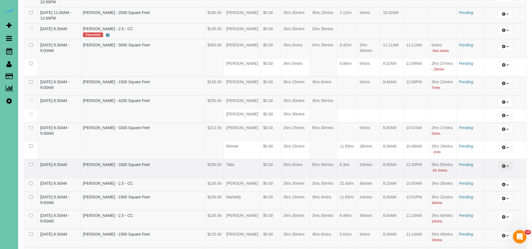
click at [502, 164] on icon "button" at bounding box center [504, 165] width 4 height 3
click at [483, 172] on link "Edit" at bounding box center [490, 175] width 44 height 7
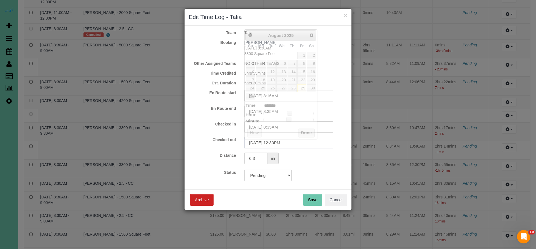
click at [293, 143] on input "08/29/2025 12:30PM" at bounding box center [288, 142] width 89 height 11
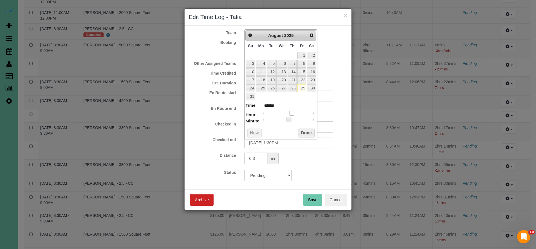
click at [291, 111] on span at bounding box center [291, 113] width 5 height 5
drag, startPoint x: 288, startPoint y: 118, endPoint x: 268, endPoint y: 120, distance: 20.8
click at [268, 120] on div "Prev Next August 2025 Su Mo Tu We Th Fr Sa 1 2 3 4 5 6 7 8 9 10 11 12 13 14 15 …" at bounding box center [280, 84] width 73 height 110
click at [304, 129] on button "Done" at bounding box center [306, 132] width 16 height 9
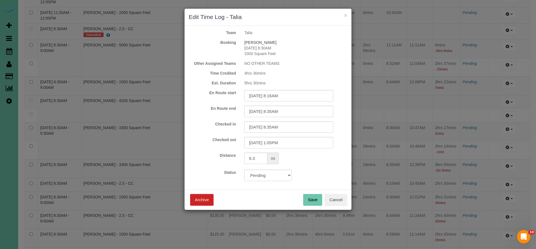
click at [310, 197] on button "Save" at bounding box center [312, 200] width 19 height 12
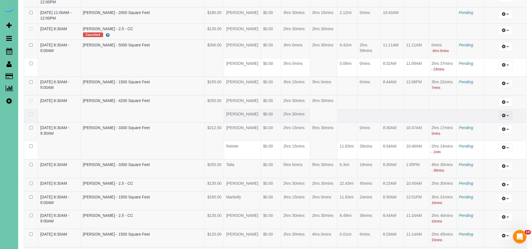
click at [501, 111] on button "button" at bounding box center [505, 115] width 14 height 9
click at [476, 122] on link "Edit" at bounding box center [490, 125] width 44 height 7
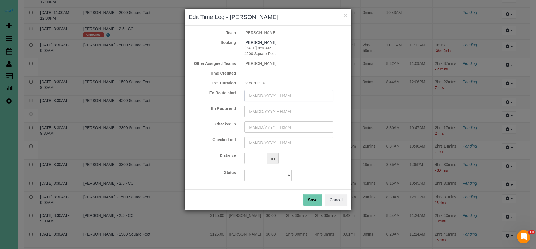
click at [284, 97] on input "text" at bounding box center [288, 95] width 89 height 11
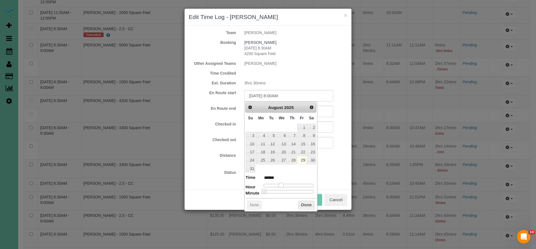
drag, startPoint x: 265, startPoint y: 182, endPoint x: 282, endPoint y: 183, distance: 17.6
click at [282, 183] on span at bounding box center [281, 185] width 5 height 5
click at [303, 203] on button "Done" at bounding box center [306, 204] width 16 height 9
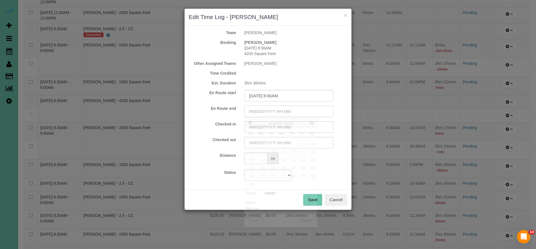
click at [286, 111] on input "text" at bounding box center [288, 110] width 89 height 11
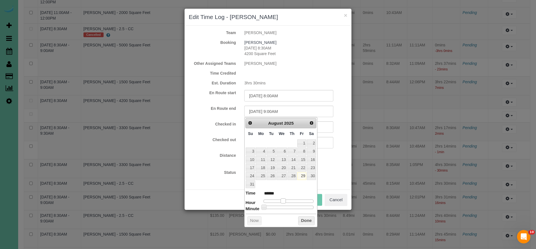
drag, startPoint x: 263, startPoint y: 200, endPoint x: 283, endPoint y: 200, distance: 20.7
click at [283, 200] on span at bounding box center [282, 200] width 5 height 5
click at [282, 200] on span at bounding box center [282, 200] width 5 height 5
click at [282, 200] on span at bounding box center [281, 200] width 5 height 5
drag, startPoint x: 264, startPoint y: 206, endPoint x: 303, endPoint y: 205, distance: 38.8
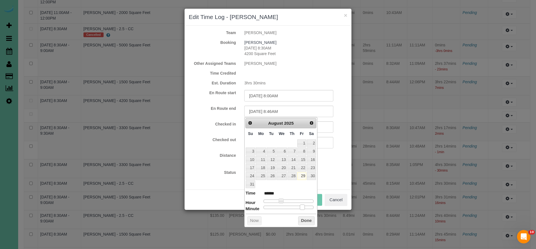
click at [303, 205] on span at bounding box center [302, 206] width 5 height 5
click at [302, 205] on span at bounding box center [301, 206] width 5 height 5
click at [306, 219] on button "Done" at bounding box center [306, 220] width 16 height 9
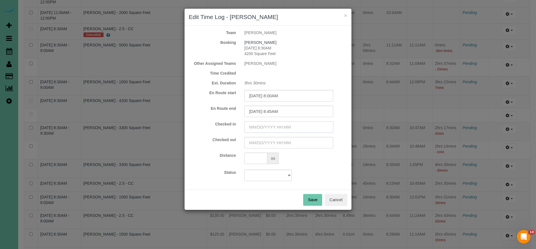
click at [284, 128] on input "text" at bounding box center [288, 126] width 89 height 11
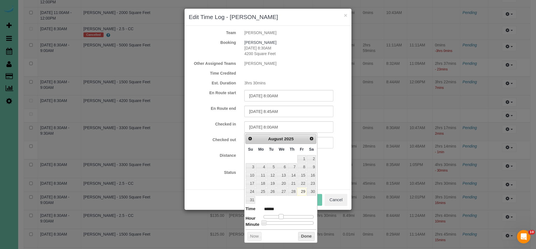
drag, startPoint x: 262, startPoint y: 213, endPoint x: 280, endPoint y: 213, distance: 18.4
click at [280, 214] on span at bounding box center [281, 216] width 5 height 5
drag, startPoint x: 265, startPoint y: 221, endPoint x: 302, endPoint y: 220, distance: 37.1
click at [302, 220] on span at bounding box center [300, 222] width 5 height 5
click at [303, 220] on span at bounding box center [300, 222] width 5 height 5
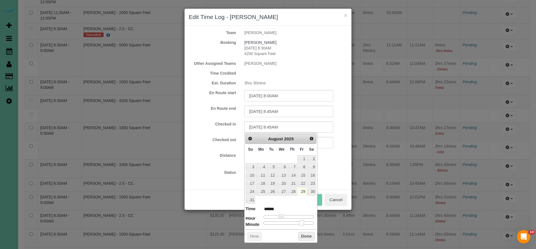
click at [301, 222] on span at bounding box center [301, 222] width 5 height 5
click at [303, 236] on button "Done" at bounding box center [306, 236] width 16 height 9
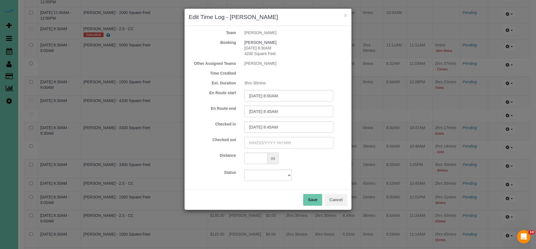
click at [273, 141] on input "text" at bounding box center [288, 142] width 89 height 11
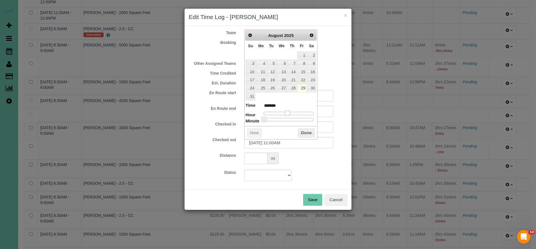
drag, startPoint x: 264, startPoint y: 110, endPoint x: 287, endPoint y: 111, distance: 23.2
click at [287, 111] on span at bounding box center [287, 113] width 5 height 5
drag, startPoint x: 265, startPoint y: 117, endPoint x: 299, endPoint y: 119, distance: 33.8
click at [299, 119] on span at bounding box center [297, 119] width 5 height 5
click at [304, 130] on button "Done" at bounding box center [306, 132] width 16 height 9
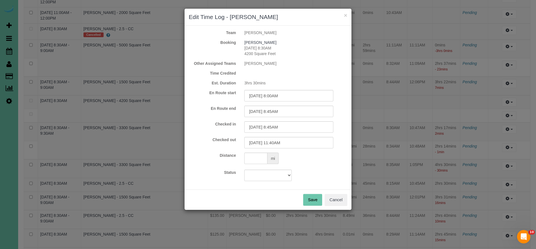
click at [313, 199] on button "Save" at bounding box center [312, 200] width 19 height 12
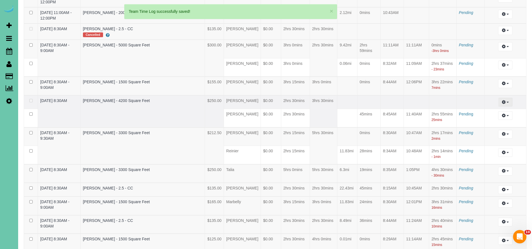
click at [501, 98] on button "button" at bounding box center [505, 102] width 14 height 9
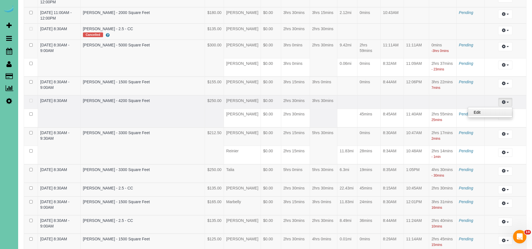
click at [475, 109] on link "Edit" at bounding box center [490, 112] width 44 height 7
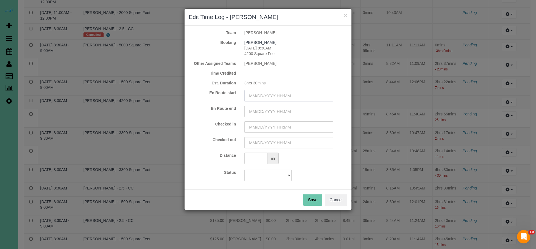
click at [292, 100] on input "text" at bounding box center [288, 95] width 89 height 11
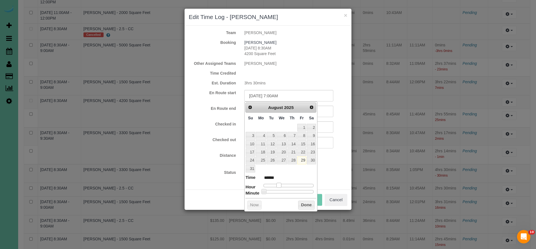
drag, startPoint x: 266, startPoint y: 184, endPoint x: 282, endPoint y: 181, distance: 15.9
click at [282, 181] on dl "Time ****** Hour Minute Second Millisecond Microsecond Time Zone ***** ***** **…" at bounding box center [280, 183] width 71 height 19
drag, startPoint x: 279, startPoint y: 184, endPoint x: 282, endPoint y: 183, distance: 2.9
click at [282, 183] on span at bounding box center [281, 185] width 5 height 5
drag, startPoint x: 264, startPoint y: 189, endPoint x: 303, endPoint y: 188, distance: 38.6
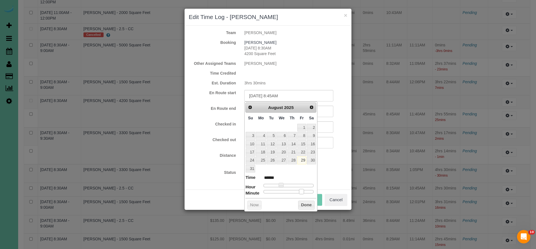
click at [303, 189] on span at bounding box center [301, 191] width 5 height 5
click at [302, 203] on button "Done" at bounding box center [306, 204] width 16 height 9
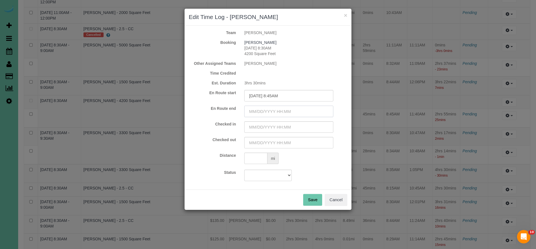
click at [280, 114] on input "text" at bounding box center [288, 110] width 89 height 11
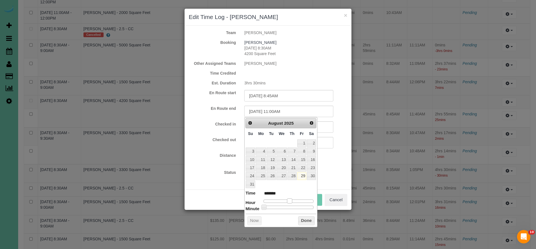
drag, startPoint x: 263, startPoint y: 198, endPoint x: 277, endPoint y: 197, distance: 13.4
click at [288, 198] on span at bounding box center [289, 200] width 5 height 5
drag, startPoint x: 277, startPoint y: 197, endPoint x: 272, endPoint y: 197, distance: 4.5
click at [272, 197] on dl "Time ******* Hour Minute Second Millisecond Microsecond Time Zone ***** ***** *…" at bounding box center [280, 199] width 71 height 19
drag, startPoint x: 286, startPoint y: 198, endPoint x: 279, endPoint y: 200, distance: 6.4
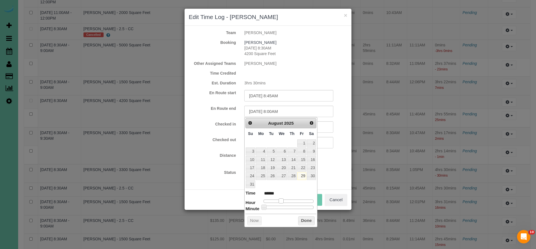
click at [279, 200] on span at bounding box center [281, 200] width 5 height 5
drag, startPoint x: 263, startPoint y: 205, endPoint x: 300, endPoint y: 203, distance: 37.4
click at [300, 204] on span at bounding box center [301, 206] width 5 height 5
click at [305, 217] on button "Done" at bounding box center [306, 220] width 16 height 9
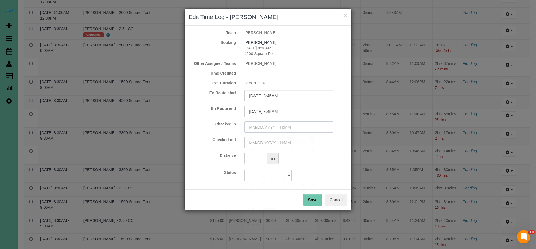
click at [263, 128] on input "text" at bounding box center [288, 126] width 89 height 11
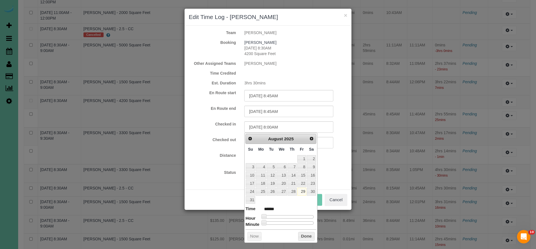
click at [280, 215] on div at bounding box center [288, 216] width 50 height 3
click at [304, 221] on div at bounding box center [288, 222] width 50 height 3
click at [301, 221] on span at bounding box center [301, 222] width 5 height 5
click at [300, 221] on span at bounding box center [301, 222] width 5 height 5
click at [301, 232] on button "Done" at bounding box center [306, 236] width 16 height 9
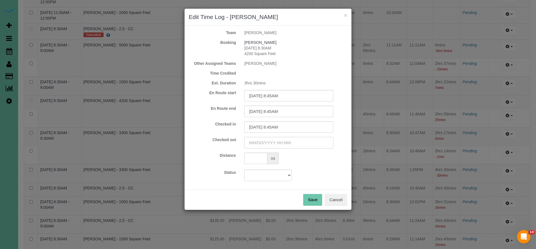
click at [292, 143] on input "text" at bounding box center [288, 142] width 89 height 11
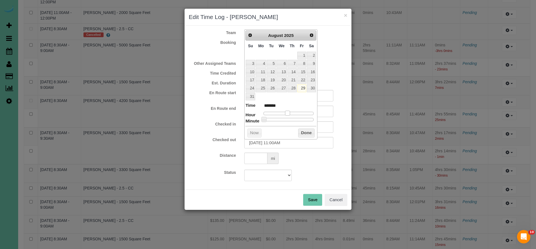
drag, startPoint x: 265, startPoint y: 110, endPoint x: 290, endPoint y: 109, distance: 24.8
click at [290, 111] on span at bounding box center [287, 113] width 5 height 5
click at [301, 118] on div at bounding box center [288, 119] width 50 height 3
click at [298, 118] on span at bounding box center [298, 119] width 5 height 5
click at [295, 118] on span at bounding box center [296, 119] width 5 height 5
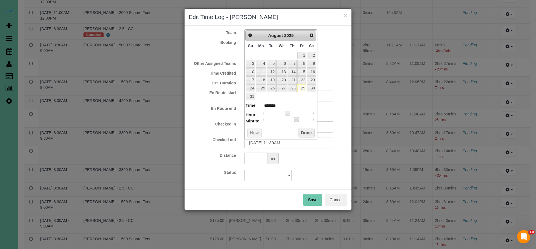
click at [297, 118] on span at bounding box center [296, 119] width 5 height 5
click at [300, 118] on div at bounding box center [288, 119] width 50 height 3
click at [300, 118] on span at bounding box center [299, 119] width 5 height 5
click at [298, 119] on span at bounding box center [297, 119] width 5 height 5
click at [301, 131] on button "Done" at bounding box center [306, 132] width 16 height 9
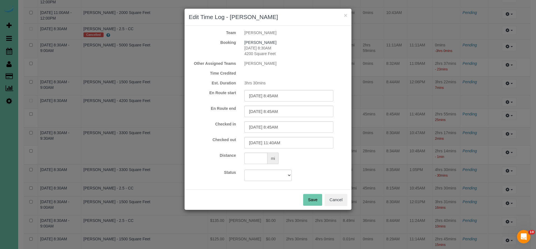
click at [311, 200] on button "Save" at bounding box center [312, 200] width 19 height 12
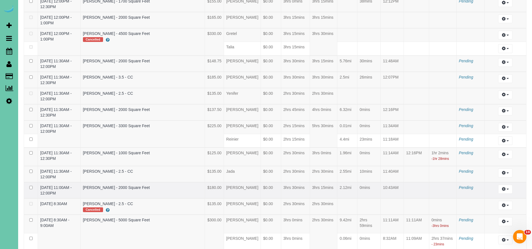
scroll to position [446, 0]
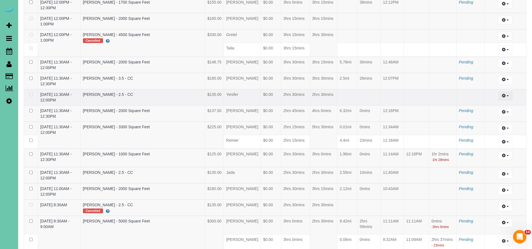
click at [503, 94] on icon "button" at bounding box center [504, 95] width 4 height 3
click at [480, 102] on link "Edit" at bounding box center [490, 105] width 44 height 7
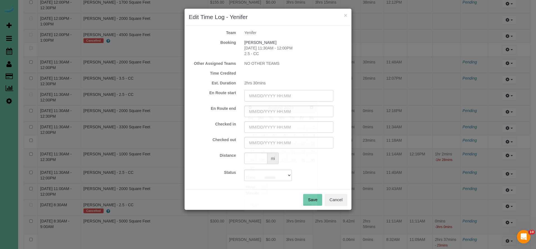
click at [271, 97] on input "text" at bounding box center [288, 95] width 89 height 11
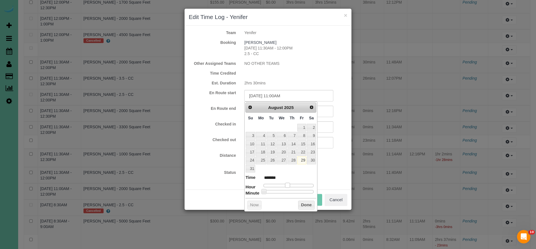
drag, startPoint x: 266, startPoint y: 182, endPoint x: 289, endPoint y: 180, distance: 23.3
click at [289, 180] on dl "Time ******* Hour Minute Second Millisecond Microsecond Time Zone ***** ***** *…" at bounding box center [280, 183] width 71 height 19
click at [286, 183] on span at bounding box center [287, 185] width 5 height 5
click at [286, 183] on span at bounding box center [285, 185] width 5 height 5
drag, startPoint x: 264, startPoint y: 189, endPoint x: 309, endPoint y: 188, distance: 45.0
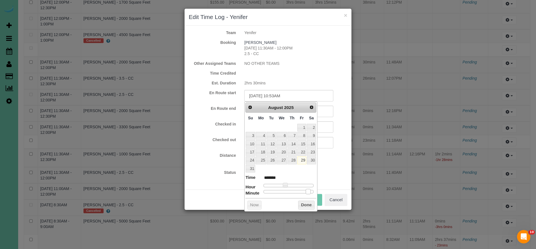
click at [309, 189] on span at bounding box center [308, 191] width 5 height 5
click at [307, 203] on button "Done" at bounding box center [306, 204] width 16 height 9
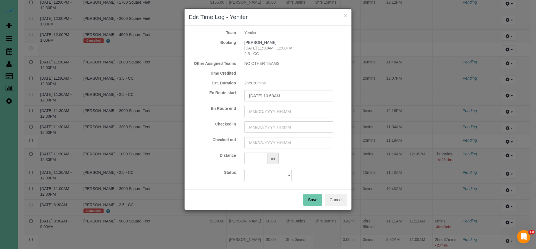
click at [282, 112] on input "text" at bounding box center [288, 110] width 89 height 11
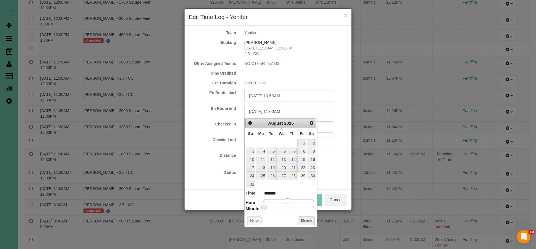
drag, startPoint x: 264, startPoint y: 199, endPoint x: 287, endPoint y: 200, distance: 23.2
click at [287, 200] on span at bounding box center [287, 200] width 5 height 5
drag, startPoint x: 263, startPoint y: 205, endPoint x: 272, endPoint y: 205, distance: 8.9
click at [272, 205] on span at bounding box center [272, 206] width 5 height 5
click at [302, 220] on button "Done" at bounding box center [306, 220] width 16 height 9
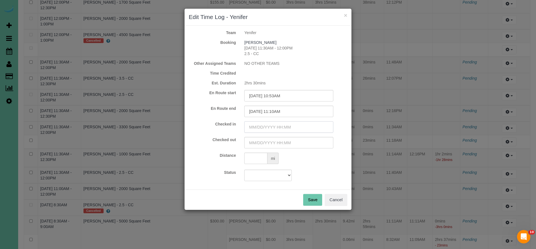
click at [289, 128] on input "text" at bounding box center [288, 126] width 89 height 11
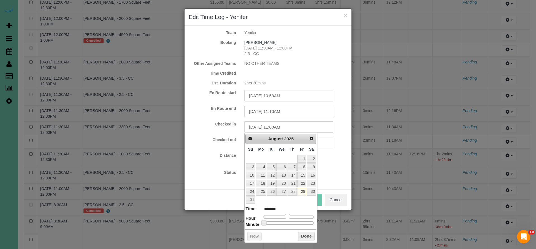
drag, startPoint x: 265, startPoint y: 213, endPoint x: 288, endPoint y: 212, distance: 23.2
click at [288, 214] on span at bounding box center [287, 216] width 5 height 5
drag, startPoint x: 265, startPoint y: 220, endPoint x: 272, endPoint y: 220, distance: 7.5
click at [272, 220] on span at bounding box center [272, 222] width 5 height 5
click at [305, 233] on button "Done" at bounding box center [306, 236] width 16 height 9
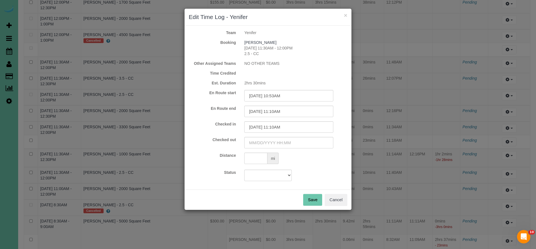
click at [308, 200] on button "Save" at bounding box center [312, 200] width 19 height 12
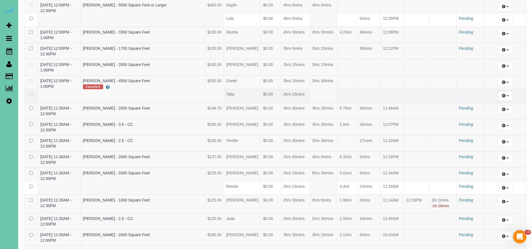
scroll to position [397, 0]
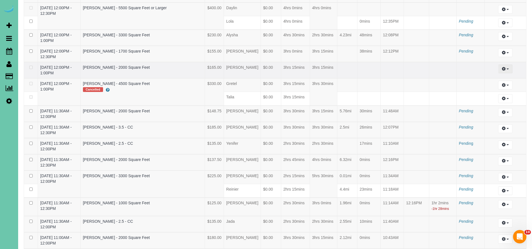
click at [506, 64] on button "button" at bounding box center [505, 68] width 14 height 9
click at [479, 75] on link "Edit" at bounding box center [490, 78] width 44 height 7
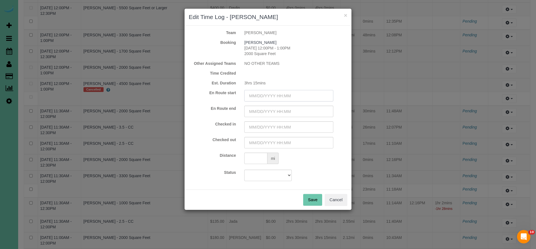
click at [267, 93] on input "text" at bounding box center [288, 95] width 89 height 11
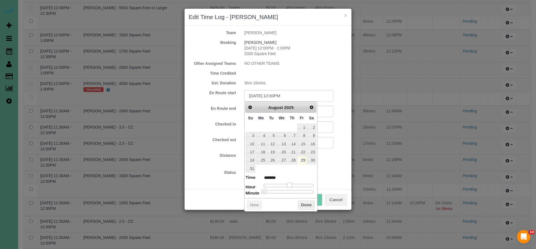
drag, startPoint x: 265, startPoint y: 185, endPoint x: 291, endPoint y: 184, distance: 26.8
click at [291, 184] on span at bounding box center [289, 185] width 5 height 5
click at [303, 202] on button "Done" at bounding box center [306, 204] width 16 height 9
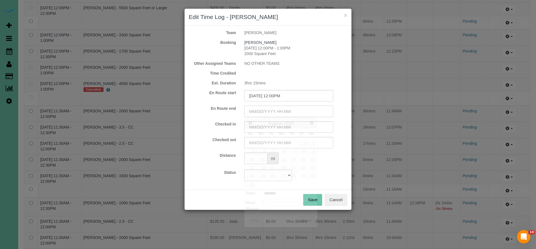
click at [280, 112] on input "text" at bounding box center [288, 110] width 89 height 11
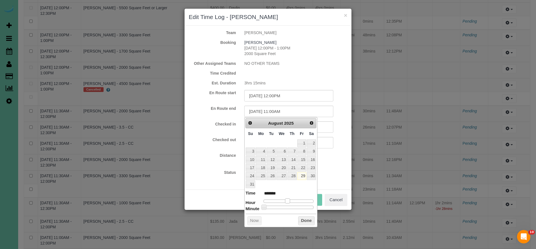
drag, startPoint x: 264, startPoint y: 199, endPoint x: 289, endPoint y: 199, distance: 24.6
click at [289, 198] on span at bounding box center [287, 200] width 5 height 5
click at [290, 198] on span at bounding box center [289, 200] width 5 height 5
click at [287, 205] on div at bounding box center [288, 206] width 50 height 3
click at [289, 204] on span at bounding box center [288, 206] width 5 height 5
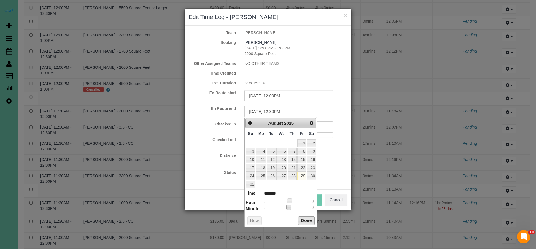
click at [305, 216] on button "Done" at bounding box center [306, 220] width 16 height 9
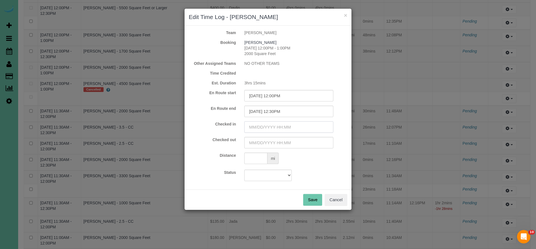
click at [279, 126] on input "text" at bounding box center [288, 126] width 89 height 11
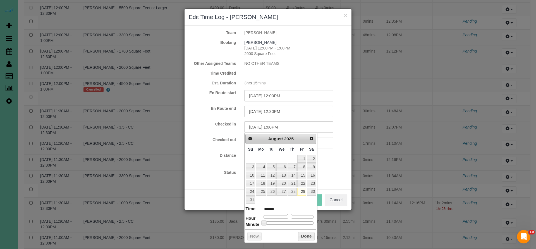
drag, startPoint x: 264, startPoint y: 215, endPoint x: 291, endPoint y: 213, distance: 27.4
click at [291, 214] on span at bounding box center [289, 216] width 5 height 5
drag, startPoint x: 265, startPoint y: 221, endPoint x: 290, endPoint y: 222, distance: 25.4
click at [290, 222] on span at bounding box center [288, 222] width 5 height 5
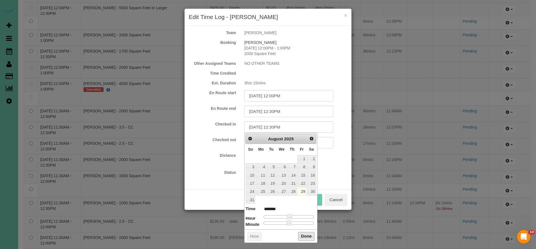
click at [303, 235] on button "Done" at bounding box center [306, 236] width 16 height 9
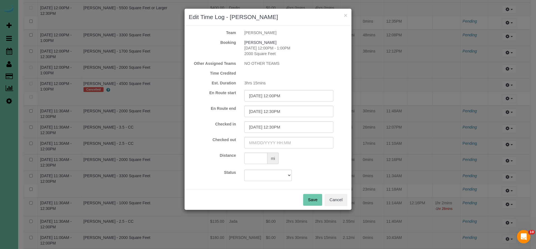
click at [313, 196] on button "Save" at bounding box center [312, 200] width 19 height 12
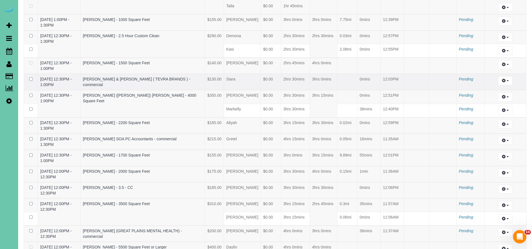
scroll to position [198, 0]
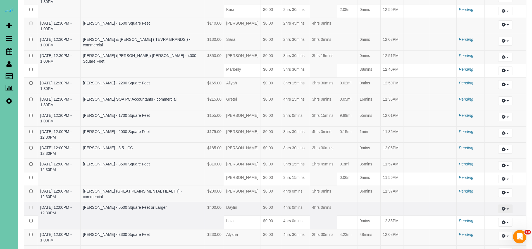
click at [503, 207] on icon "button" at bounding box center [504, 208] width 4 height 3
click at [485, 215] on link "Edit" at bounding box center [490, 218] width 44 height 7
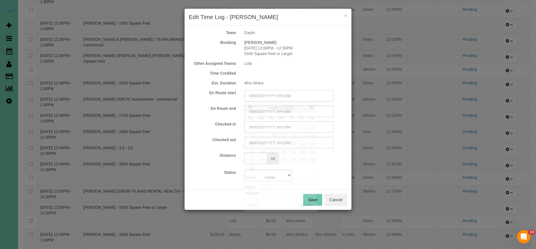
click at [262, 96] on input "text" at bounding box center [288, 95] width 89 height 11
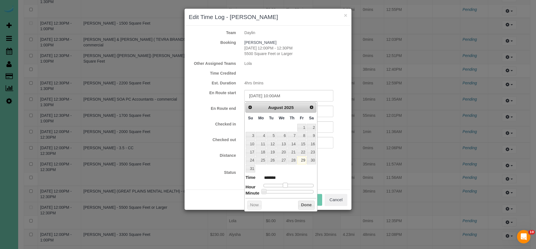
drag, startPoint x: 265, startPoint y: 184, endPoint x: 287, endPoint y: 184, distance: 22.0
click at [287, 184] on span at bounding box center [285, 185] width 5 height 5
click at [289, 184] on span at bounding box center [287, 185] width 5 height 5
click at [308, 203] on button "Done" at bounding box center [306, 204] width 16 height 9
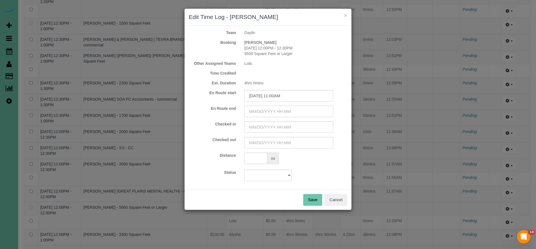
click at [275, 109] on input "text" at bounding box center [288, 110] width 89 height 11
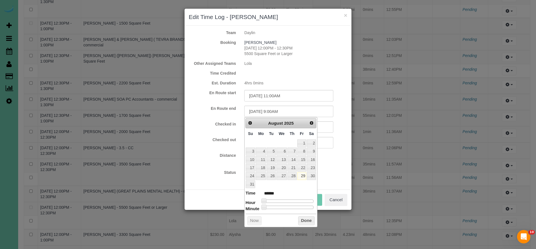
click at [284, 199] on div at bounding box center [288, 200] width 50 height 3
drag, startPoint x: 286, startPoint y: 197, endPoint x: 289, endPoint y: 198, distance: 3.7
click at [289, 198] on span at bounding box center [287, 200] width 5 height 5
click at [290, 206] on div at bounding box center [288, 206] width 50 height 3
drag, startPoint x: 290, startPoint y: 205, endPoint x: 294, endPoint y: 205, distance: 4.7
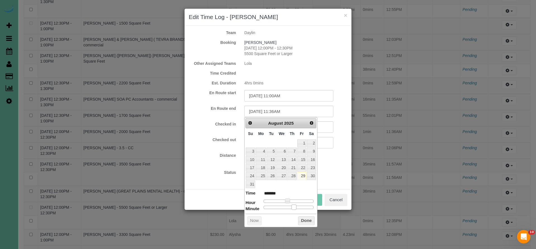
click at [294, 205] on span at bounding box center [293, 206] width 5 height 5
click at [292, 205] on span at bounding box center [293, 206] width 5 height 5
click at [300, 218] on button "Done" at bounding box center [306, 220] width 16 height 9
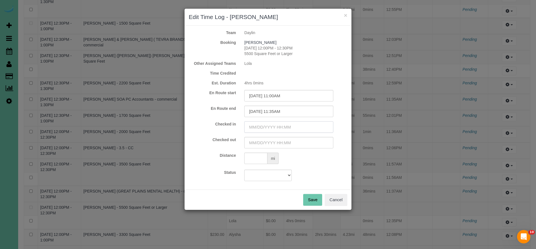
click at [279, 128] on input "text" at bounding box center [288, 126] width 89 height 11
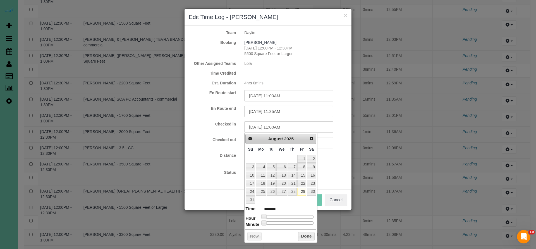
click at [287, 215] on div at bounding box center [288, 216] width 50 height 3
click at [291, 221] on div at bounding box center [288, 222] width 50 height 3
drag, startPoint x: 291, startPoint y: 220, endPoint x: 294, endPoint y: 220, distance: 3.1
click at [294, 220] on span at bounding box center [293, 222] width 5 height 5
click at [291, 220] on span at bounding box center [292, 222] width 5 height 5
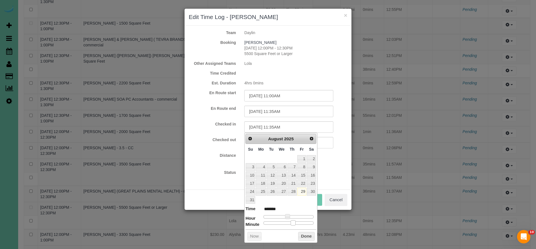
click at [292, 220] on span at bounding box center [293, 222] width 5 height 5
click at [301, 234] on button "Done" at bounding box center [306, 236] width 16 height 9
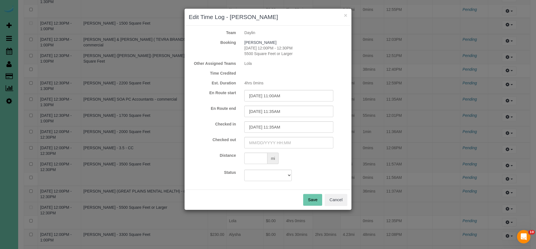
click at [309, 199] on button "Save" at bounding box center [312, 200] width 19 height 12
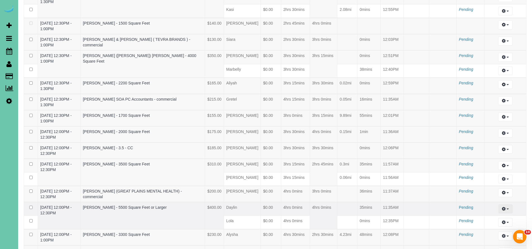
click at [503, 207] on icon "button" at bounding box center [504, 208] width 4 height 3
click at [479, 215] on link "Edit" at bounding box center [490, 218] width 44 height 7
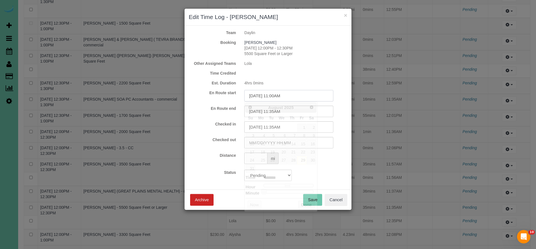
click at [292, 96] on input "08/29/2025 11:00AM" at bounding box center [288, 95] width 89 height 11
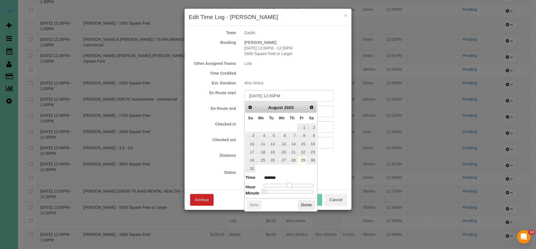
click at [291, 183] on span at bounding box center [289, 185] width 5 height 5
click at [303, 201] on button "Done" at bounding box center [306, 204] width 16 height 9
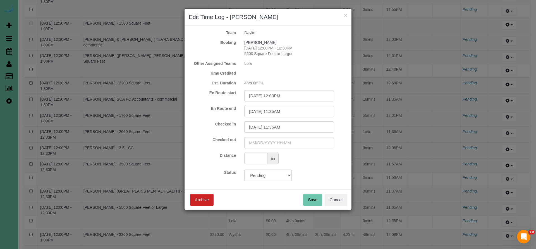
click at [293, 111] on input "08/29/2025 11:35AM" at bounding box center [288, 110] width 89 height 11
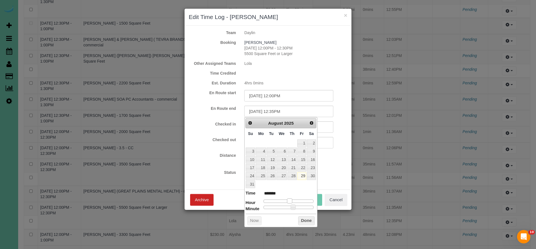
click at [290, 199] on span at bounding box center [289, 200] width 5 height 5
click at [302, 220] on button "Done" at bounding box center [306, 220] width 16 height 9
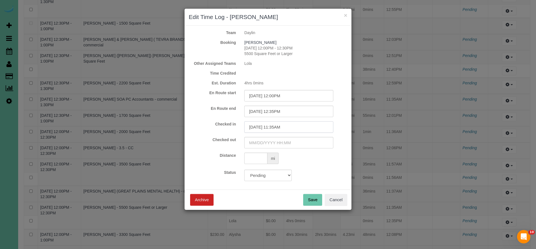
click at [292, 129] on input "08/29/2025 11:35AM" at bounding box center [288, 126] width 89 height 11
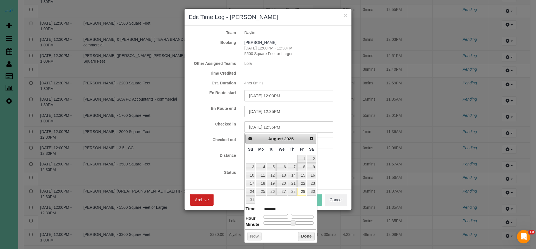
click at [291, 215] on span at bounding box center [289, 216] width 5 height 5
click at [304, 236] on button "Done" at bounding box center [306, 236] width 16 height 9
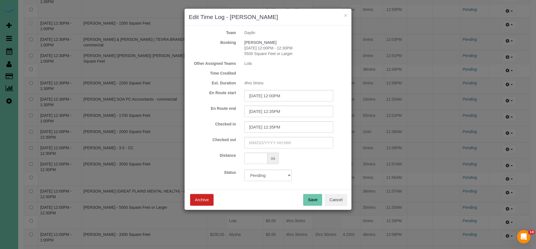
click at [310, 201] on button "Save" at bounding box center [312, 200] width 19 height 12
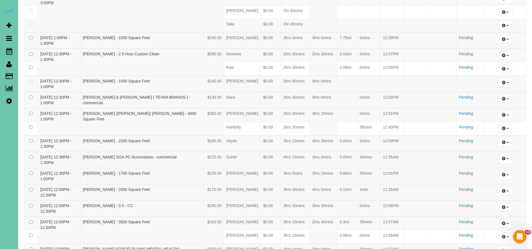
scroll to position [149, 0]
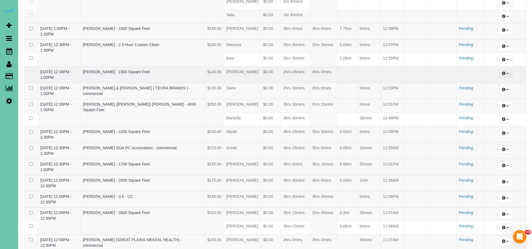
click at [505, 71] on icon "button" at bounding box center [504, 72] width 4 height 3
click at [486, 80] on link "Edit" at bounding box center [490, 83] width 44 height 7
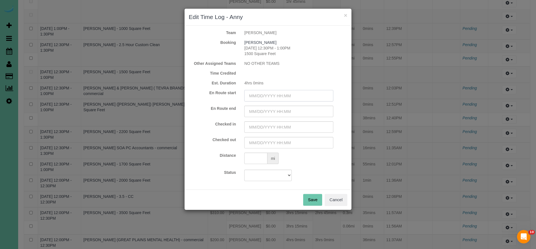
click at [276, 98] on input "text" at bounding box center [288, 95] width 89 height 11
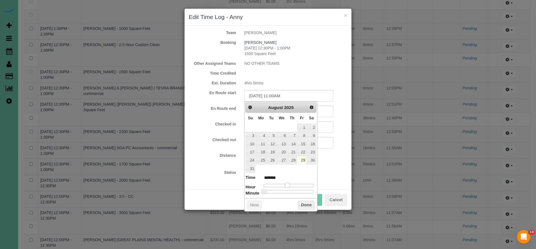
drag, startPoint x: 264, startPoint y: 183, endPoint x: 288, endPoint y: 183, distance: 24.3
click at [288, 183] on span at bounding box center [287, 185] width 5 height 5
click at [296, 190] on div at bounding box center [288, 191] width 50 height 3
click at [298, 189] on span at bounding box center [297, 191] width 5 height 5
click at [303, 201] on button "Done" at bounding box center [306, 204] width 16 height 9
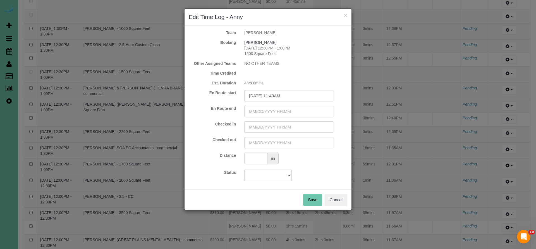
click at [291, 113] on input "text" at bounding box center [288, 110] width 89 height 11
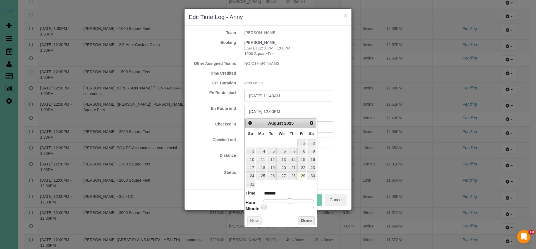
drag, startPoint x: 263, startPoint y: 198, endPoint x: 289, endPoint y: 196, distance: 25.7
click at [289, 198] on span at bounding box center [289, 200] width 5 height 5
click at [302, 217] on button "Done" at bounding box center [306, 220] width 16 height 9
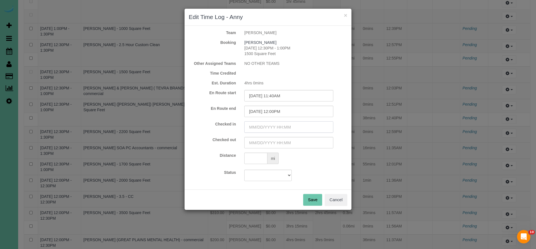
click at [277, 125] on input "text" at bounding box center [288, 126] width 89 height 11
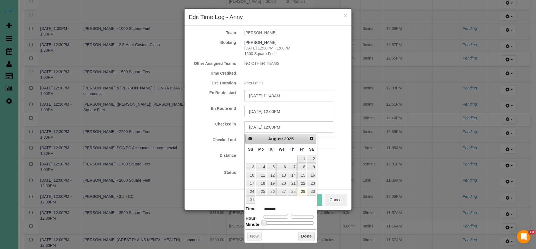
drag, startPoint x: 263, startPoint y: 213, endPoint x: 288, endPoint y: 212, distance: 25.7
click at [288, 214] on span at bounding box center [289, 216] width 5 height 5
click at [303, 234] on button "Done" at bounding box center [306, 236] width 16 height 9
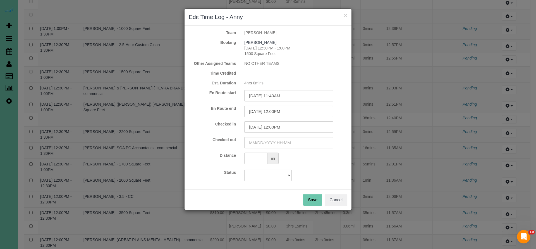
click at [313, 197] on button "Save" at bounding box center [312, 200] width 19 height 12
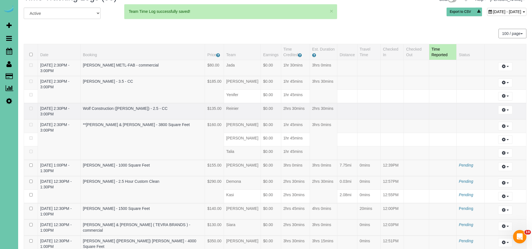
scroll to position [21, 0]
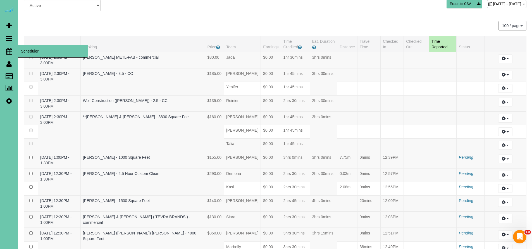
click at [10, 52] on icon at bounding box center [9, 51] width 6 height 7
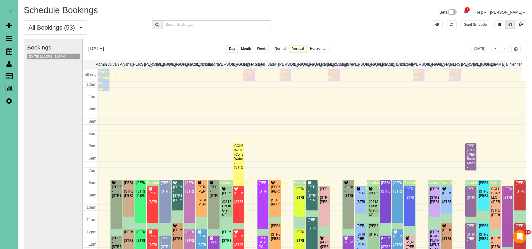
scroll to position [74, 0]
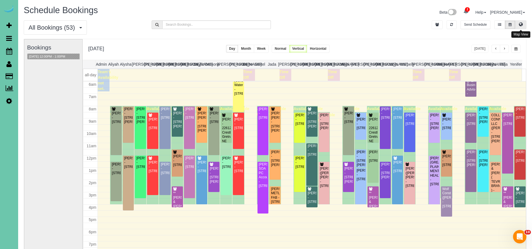
click at [520, 26] on icon at bounding box center [521, 24] width 4 height 3
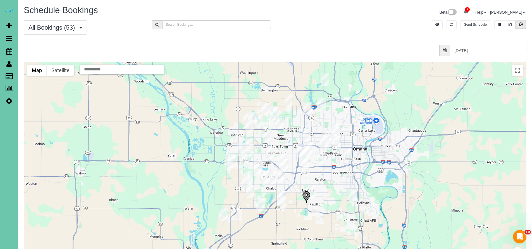
drag, startPoint x: 315, startPoint y: 198, endPoint x: 328, endPoint y: 176, distance: 25.9
click at [328, 176] on div at bounding box center [274, 173] width 501 height 223
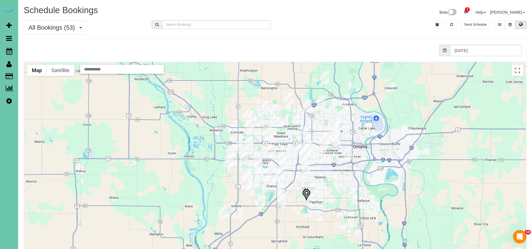
click at [249, 188] on img "08/29/2025 11:00AM - Dylan Browning - 18462 Palisades Dr, Omaha, NE 68136" at bounding box center [250, 188] width 9 height 13
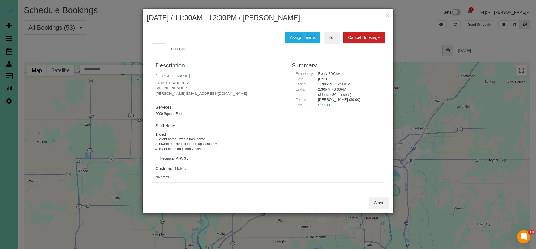
click at [167, 75] on link "Dylan Browning" at bounding box center [172, 75] width 34 height 5
click at [382, 193] on div "Close" at bounding box center [268, 202] width 251 height 20
click at [383, 199] on button "Close" at bounding box center [379, 203] width 20 height 12
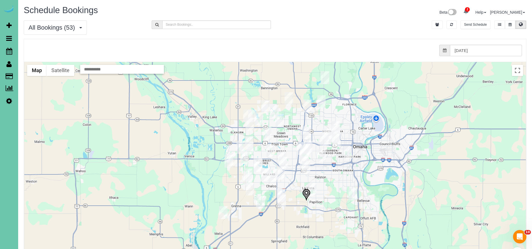
click at [267, 174] on img "08/29/2025 12:00PM - Eric McCarthy - 16113 Monroe St, Omaha, NE 68135" at bounding box center [265, 174] width 9 height 13
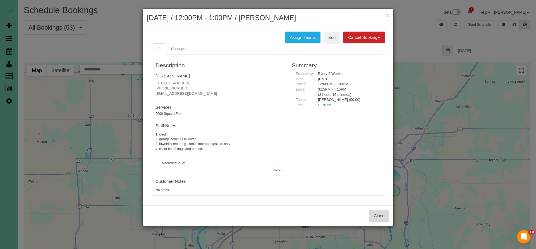
click at [379, 213] on button "Close" at bounding box center [379, 216] width 20 height 12
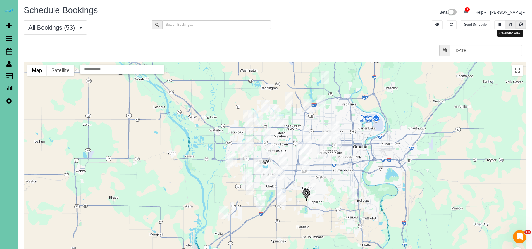
click at [507, 25] on button at bounding box center [510, 24] width 10 height 9
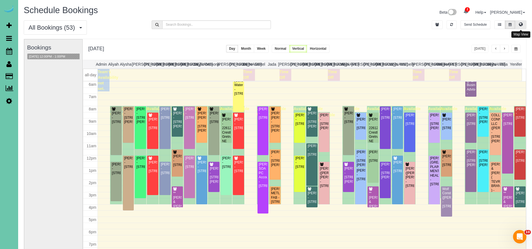
click at [524, 23] on button at bounding box center [520, 24] width 11 height 9
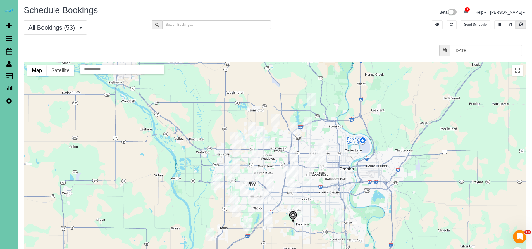
click at [314, 152] on img "08/29/2025 12:30PM - Dana (Steven) Osborn - 721 Hackberry Rd, Omaha, NE 68132" at bounding box center [313, 156] width 9 height 13
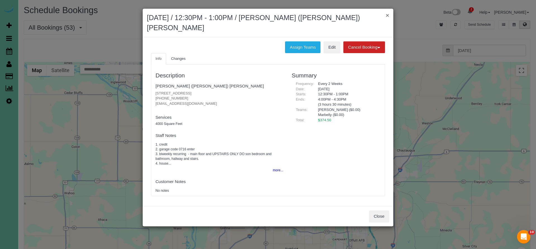
click at [387, 16] on button "×" at bounding box center [387, 15] width 3 height 6
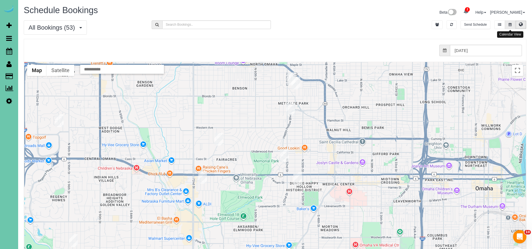
click at [507, 25] on button at bounding box center [510, 24] width 10 height 9
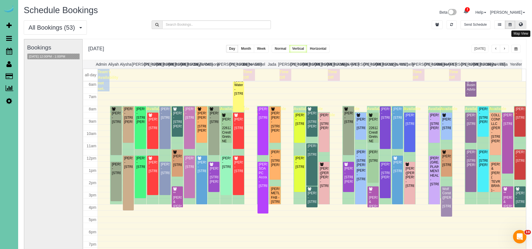
click at [522, 26] on icon at bounding box center [521, 24] width 4 height 3
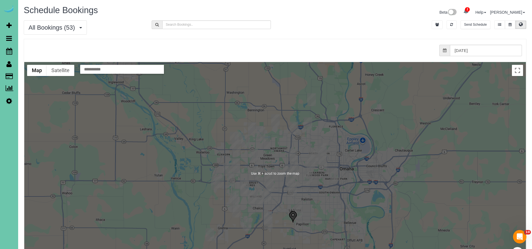
click at [351, 148] on div at bounding box center [274, 173] width 501 height 223
click at [338, 155] on div at bounding box center [274, 173] width 501 height 223
click at [341, 155] on div at bounding box center [274, 173] width 501 height 223
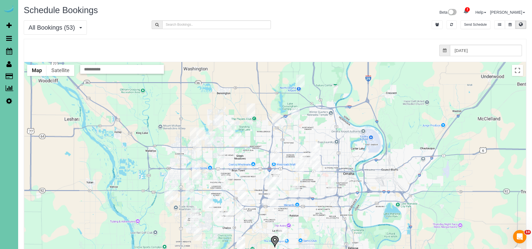
click at [332, 160] on div at bounding box center [274, 173] width 501 height 223
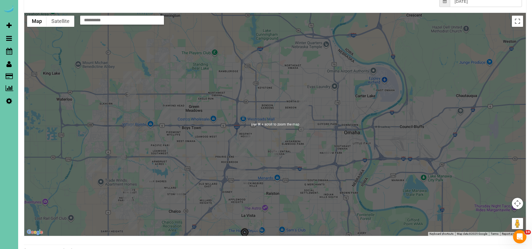
scroll to position [58, 0]
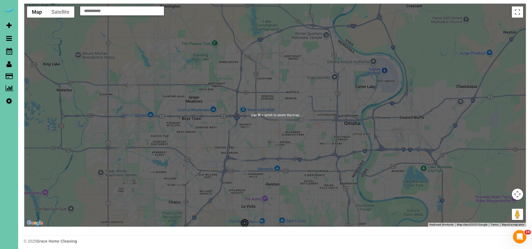
click at [297, 155] on div at bounding box center [274, 115] width 501 height 223
drag, startPoint x: 304, startPoint y: 149, endPoint x: 324, endPoint y: 122, distance: 34.1
click at [308, 142] on div at bounding box center [274, 115] width 501 height 223
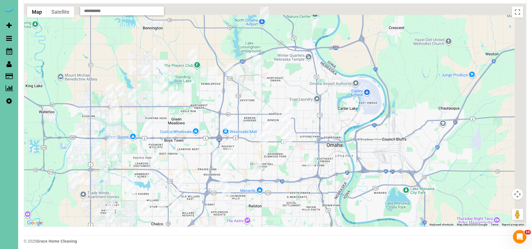
drag, startPoint x: 336, startPoint y: 80, endPoint x: 298, endPoint y: 130, distance: 62.6
click at [299, 132] on div at bounding box center [274, 115] width 501 height 223
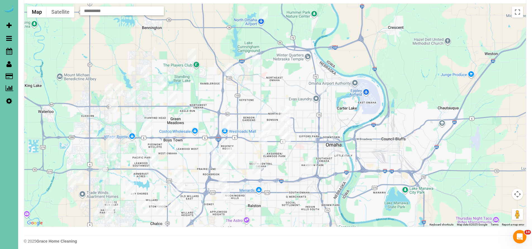
click at [307, 112] on div at bounding box center [274, 115] width 501 height 223
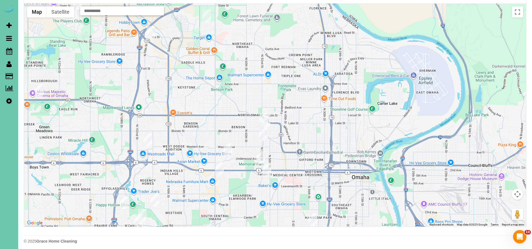
click at [262, 115] on img "08/29/2025 12:00PM - Samantha Zarders - 2043 N 51 St, Omaha, NE 68104" at bounding box center [266, 121] width 9 height 13
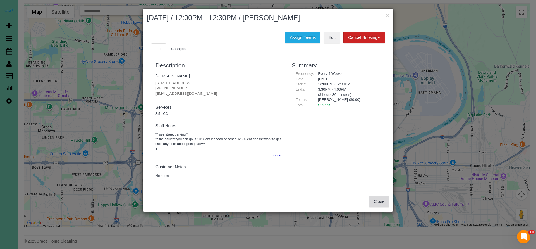
click at [385, 201] on button "Close" at bounding box center [379, 201] width 20 height 12
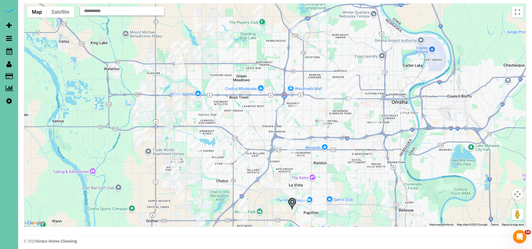
click at [349, 86] on img "08/29/2025 12:00PM - Susan Tegt - 5206 Chicago St, Omaha, NE 68132" at bounding box center [349, 89] width 9 height 13
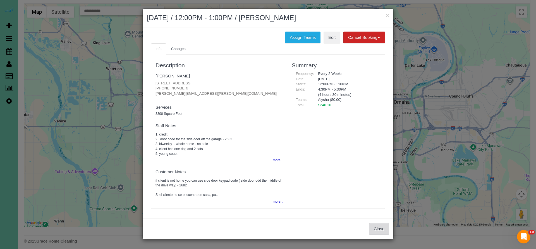
click at [376, 226] on button "Close" at bounding box center [379, 229] width 20 height 12
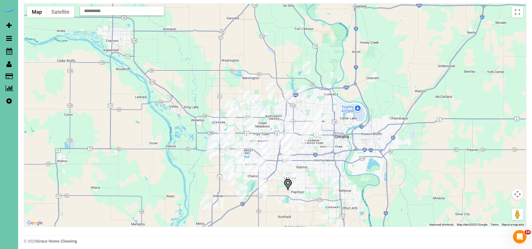
click at [265, 181] on img "08/29/2025 8:30AM - COLLEGE CONNECTION, LLC (JOHN LUND) - 13575 Lynam Drive, Om…" at bounding box center [262, 185] width 9 height 13
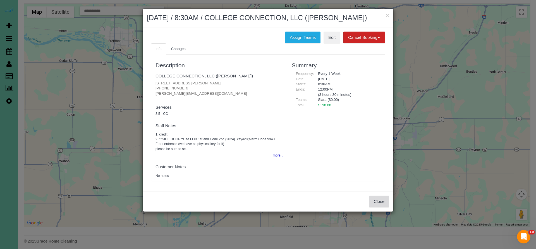
click at [378, 198] on button "Close" at bounding box center [379, 201] width 20 height 12
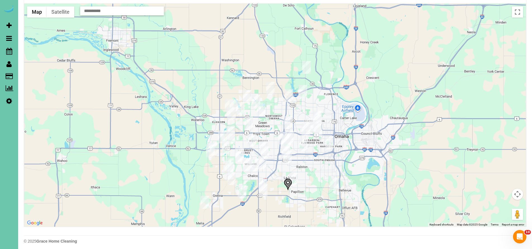
scroll to position [0, 0]
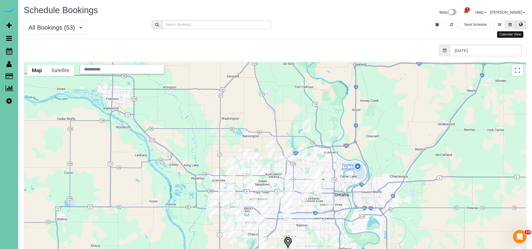
click at [507, 25] on button at bounding box center [510, 24] width 10 height 9
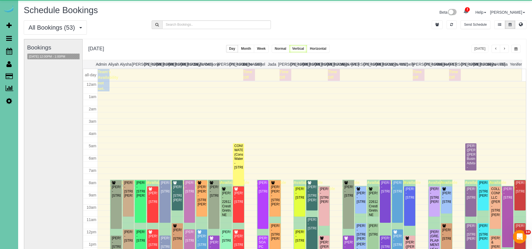
scroll to position [74, 0]
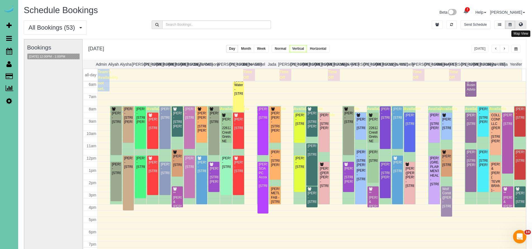
click at [520, 24] on icon at bounding box center [521, 24] width 4 height 3
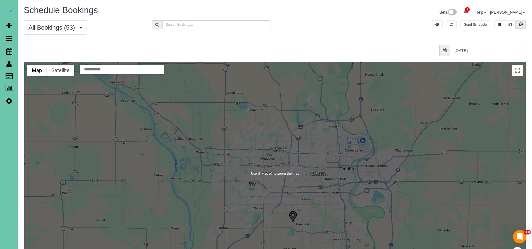
click at [327, 189] on div at bounding box center [274, 173] width 501 height 223
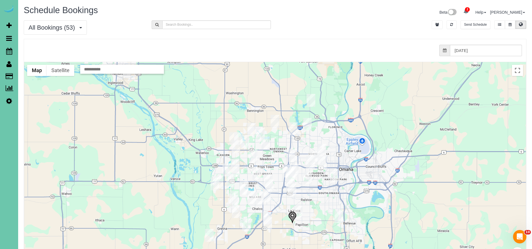
click at [354, 155] on div at bounding box center [274, 173] width 501 height 223
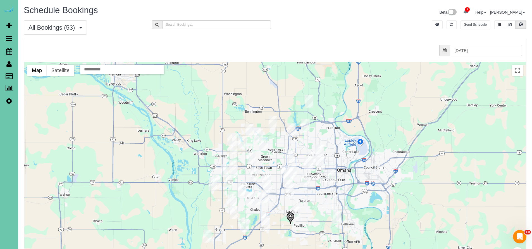
click at [317, 155] on img "08/29/2025 12:00PM - Susan Tegt - 5206 Chicago St, Omaha, NE 68132" at bounding box center [318, 160] width 9 height 13
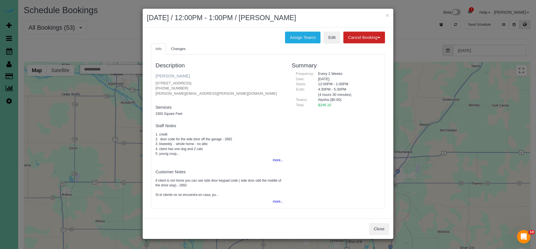
click at [170, 74] on link "[PERSON_NAME]" at bounding box center [172, 75] width 34 height 5
click at [378, 225] on button "Close" at bounding box center [379, 229] width 20 height 12
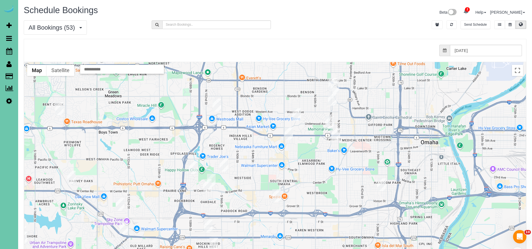
drag, startPoint x: 318, startPoint y: 141, endPoint x: 307, endPoint y: 164, distance: 25.5
click at [307, 164] on div at bounding box center [274, 173] width 501 height 223
click at [510, 24] on icon at bounding box center [509, 24] width 3 height 3
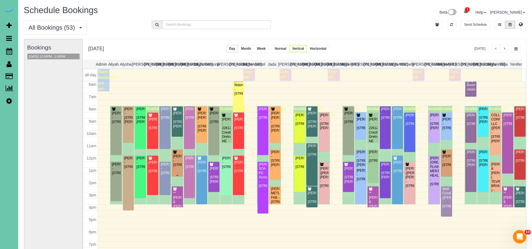
click at [179, 167] on div "Beth Stanek - 1651 S 186th Circle, Omaha, NE 68130" at bounding box center [177, 160] width 9 height 13
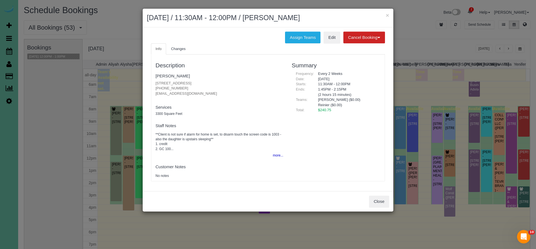
drag, startPoint x: 155, startPoint y: 87, endPoint x: 188, endPoint y: 88, distance: 33.2
click at [188, 88] on div "Description Beth Stanek 1651 S 186th Circle, Omaha, NE 68130 (650) 996-6427 bet…" at bounding box center [219, 117] width 136 height 121
copy p "(650) 996-6427"
click at [375, 201] on button "Close" at bounding box center [379, 201] width 20 height 12
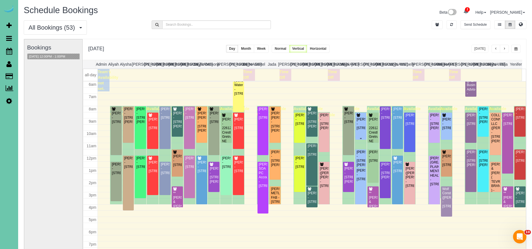
click at [356, 120] on div "Wendy Synowicki - 17211 O Street, Omaha, NE 68135" at bounding box center [360, 123] width 9 height 13
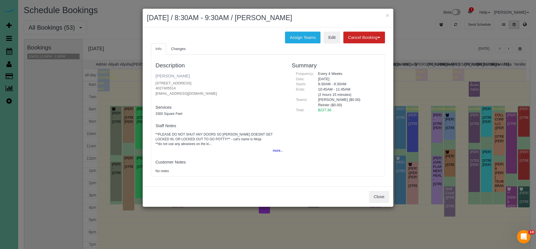
click at [170, 74] on link "Wendy Synowicki" at bounding box center [172, 75] width 34 height 5
click at [389, 195] on button "Close" at bounding box center [379, 197] width 20 height 12
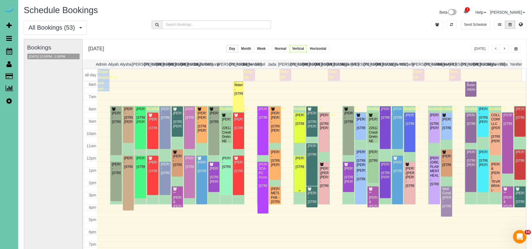
click at [297, 169] on div "Holly Hindmarsh - 14924 Polk Street, Omaha, NE 68137" at bounding box center [299, 162] width 9 height 13
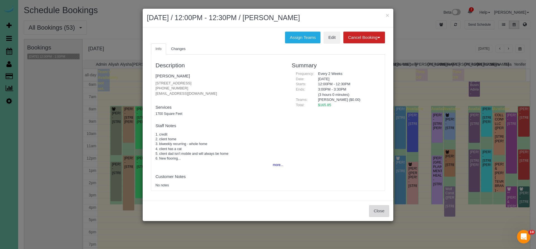
click at [382, 208] on button "Close" at bounding box center [379, 211] width 20 height 12
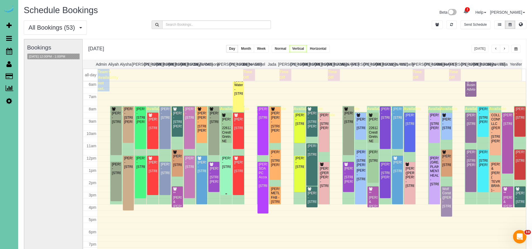
click at [225, 169] on div "Eric McCarthy - 16113 Monroe St, Omaha, NE 68135" at bounding box center [226, 162] width 9 height 13
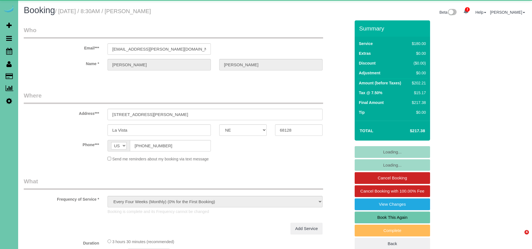
select select "NE"
select select "object:888"
select select "number:37"
select select "number:42"
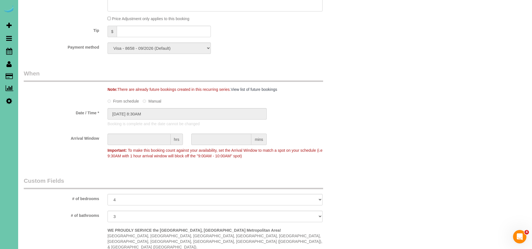
scroll to position [244, 0]
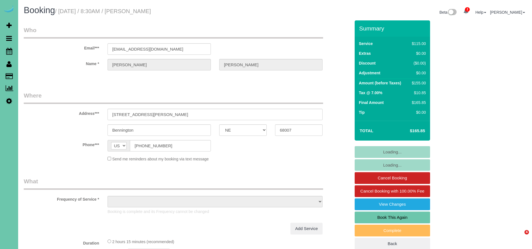
select select "NE"
select select "object:731"
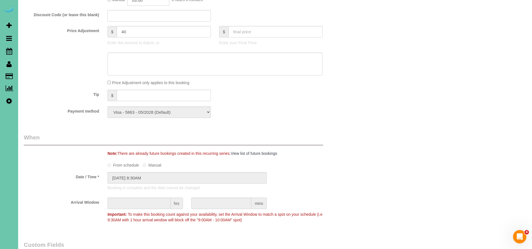
scroll to position [228, 0]
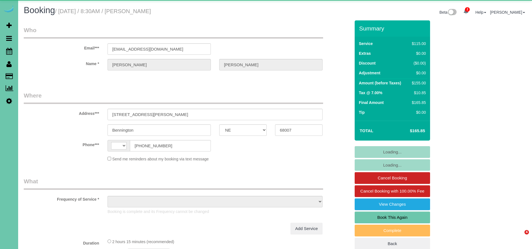
select select "NE"
select select "string:[GEOGRAPHIC_DATA]"
select select "object:644"
select select "string:fspay-206d4e0e-4992-4b48-a046-d244fb056c94"
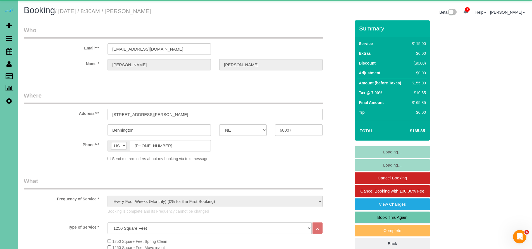
select select "object:677"
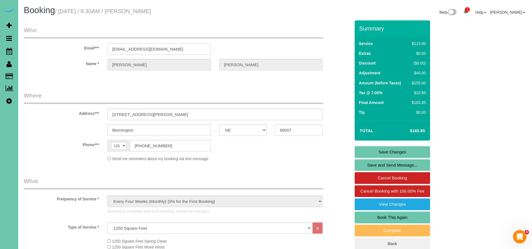
drag, startPoint x: 164, startPoint y: 49, endPoint x: 105, endPoint y: 49, distance: 58.9
drag, startPoint x: 164, startPoint y: 146, endPoint x: 132, endPoint y: 145, distance: 32.1
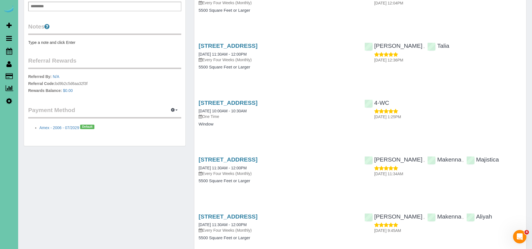
scroll to position [81, 0]
